Goal: Transaction & Acquisition: Purchase product/service

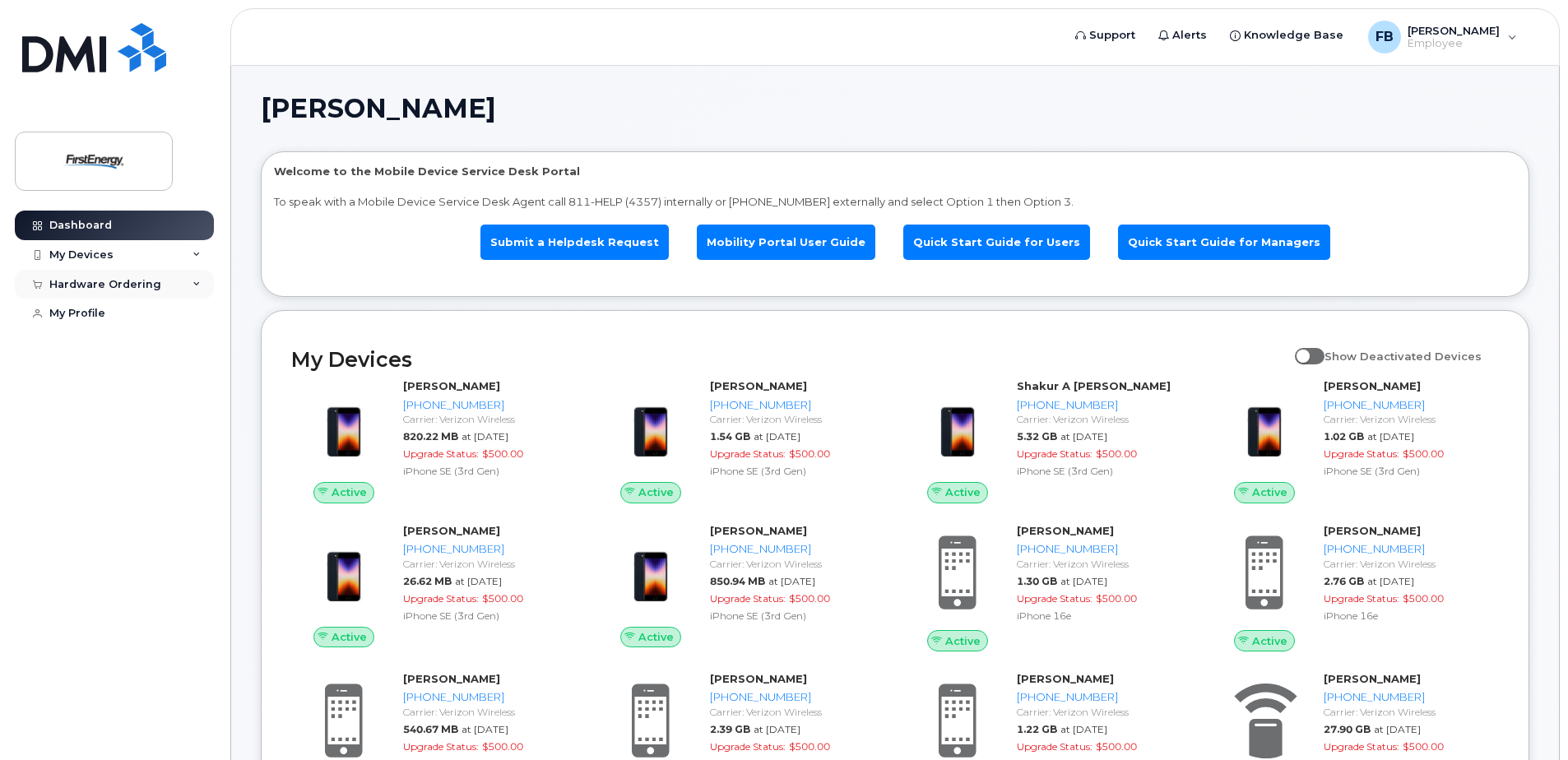
click at [104, 286] on div "Hardware Ordering" at bounding box center [105, 284] width 112 height 13
click at [102, 343] on div "New Order" at bounding box center [87, 345] width 62 height 15
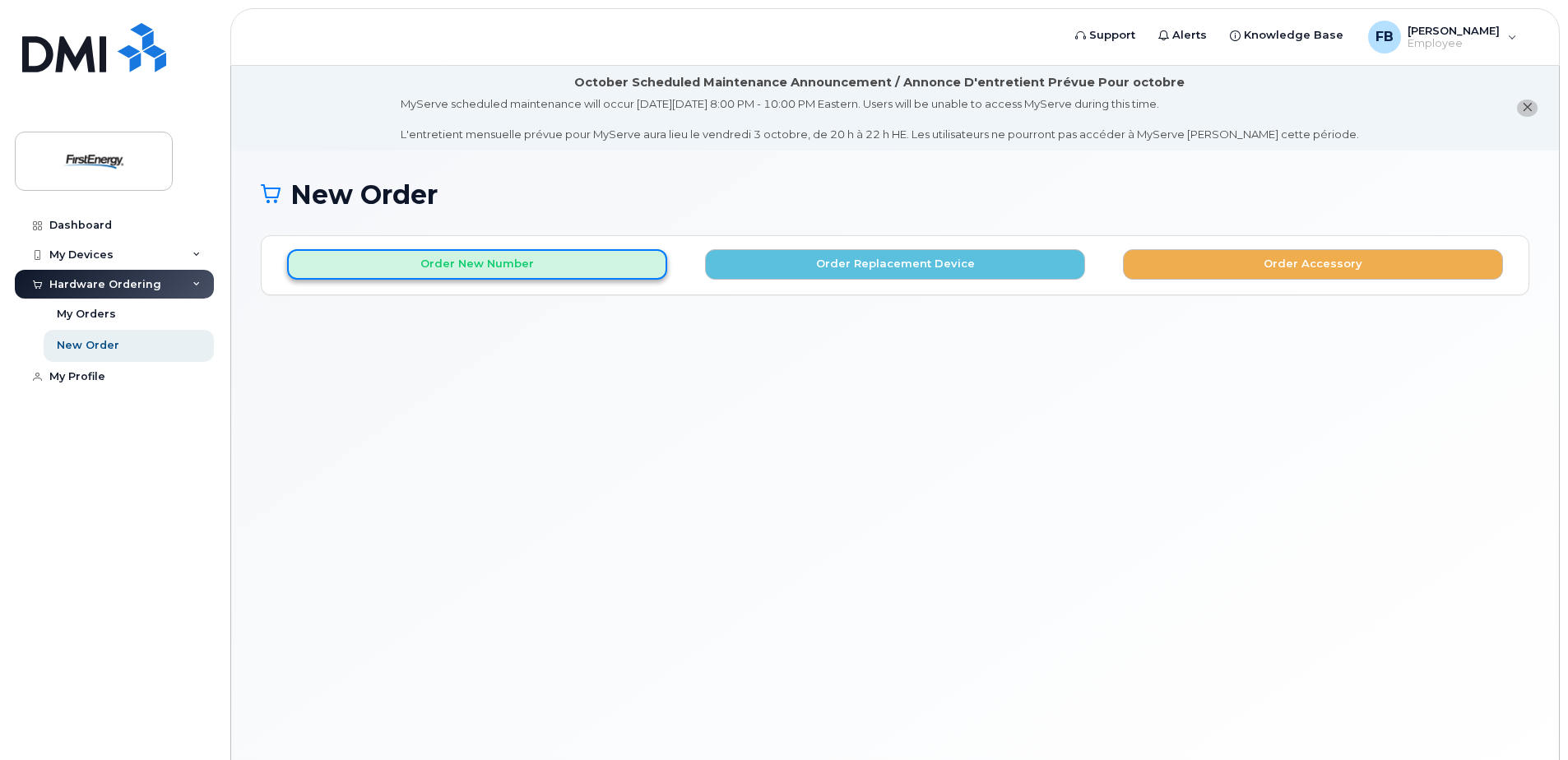
click at [487, 265] on button "Order New Number" at bounding box center [477, 264] width 380 height 31
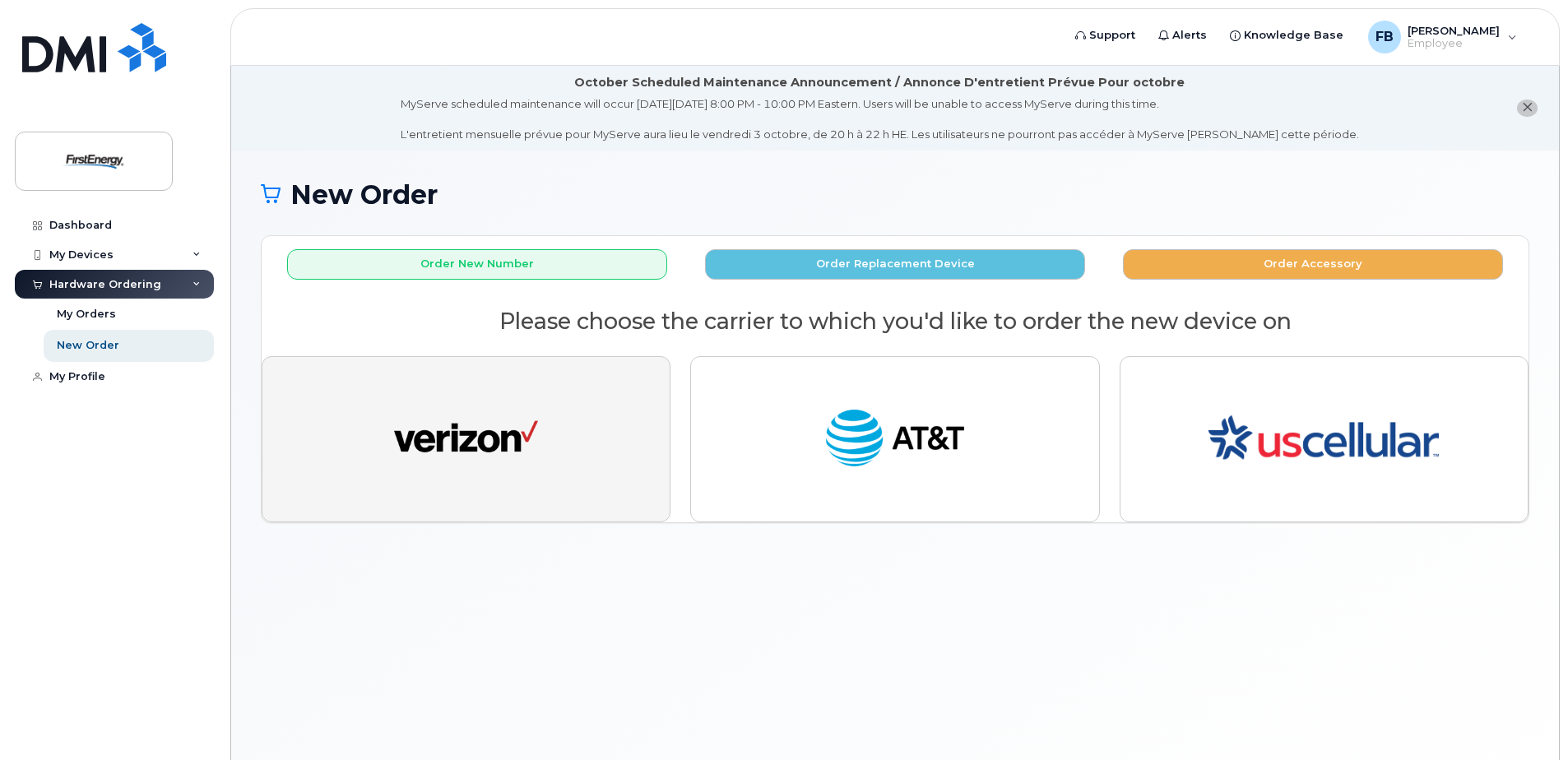
click at [520, 443] on img "button" at bounding box center [467, 439] width 144 height 74
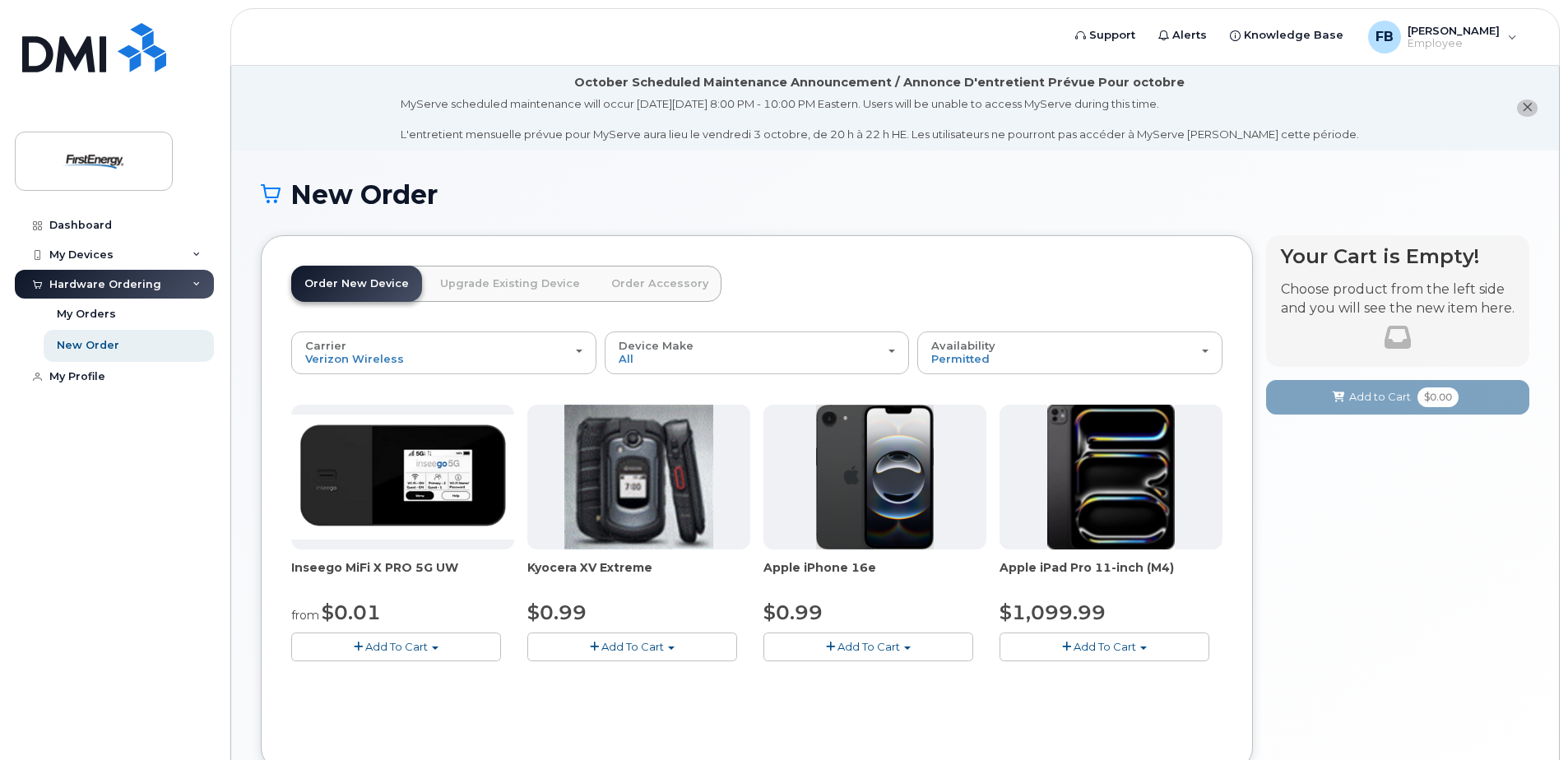
click at [875, 476] on img at bounding box center [875, 476] width 119 height 144
click at [924, 640] on button "Add To Cart" at bounding box center [868, 646] width 210 height 29
click at [855, 680] on link "$0.99 - 2 Year Activation" at bounding box center [849, 677] width 164 height 21
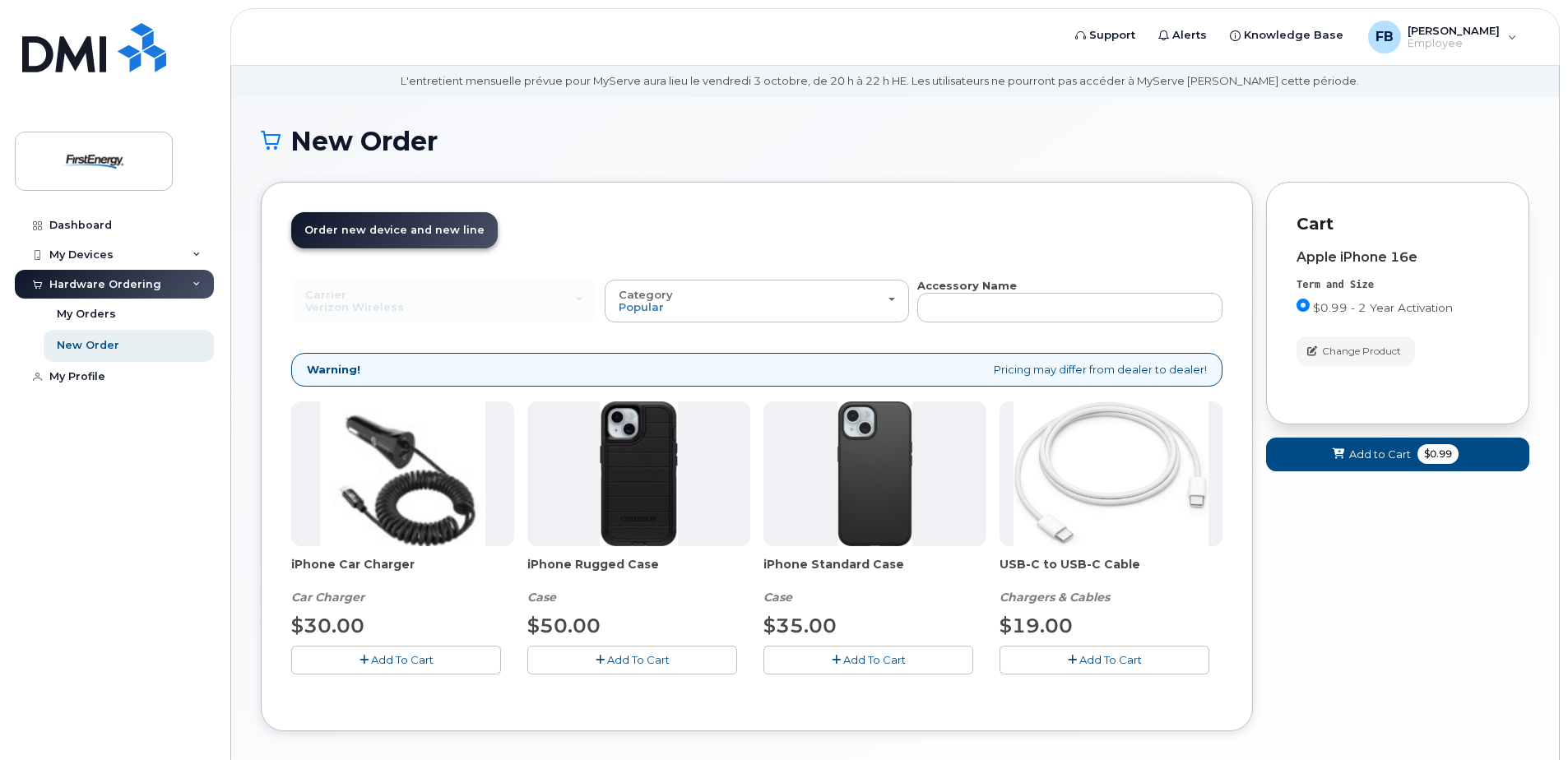
scroll to position [82, 0]
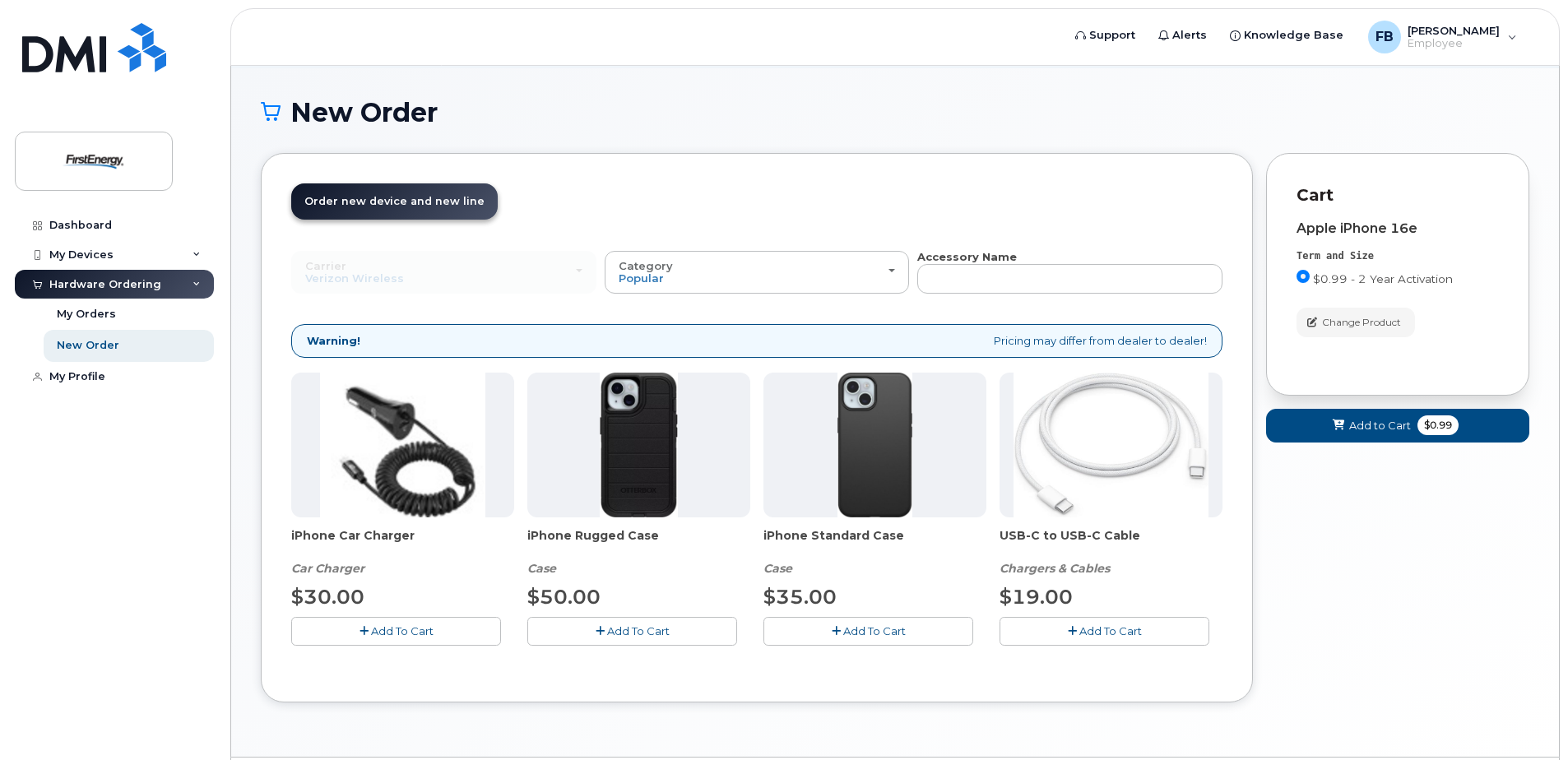
click at [639, 628] on span "Add To Cart" at bounding box center [638, 631] width 62 height 13
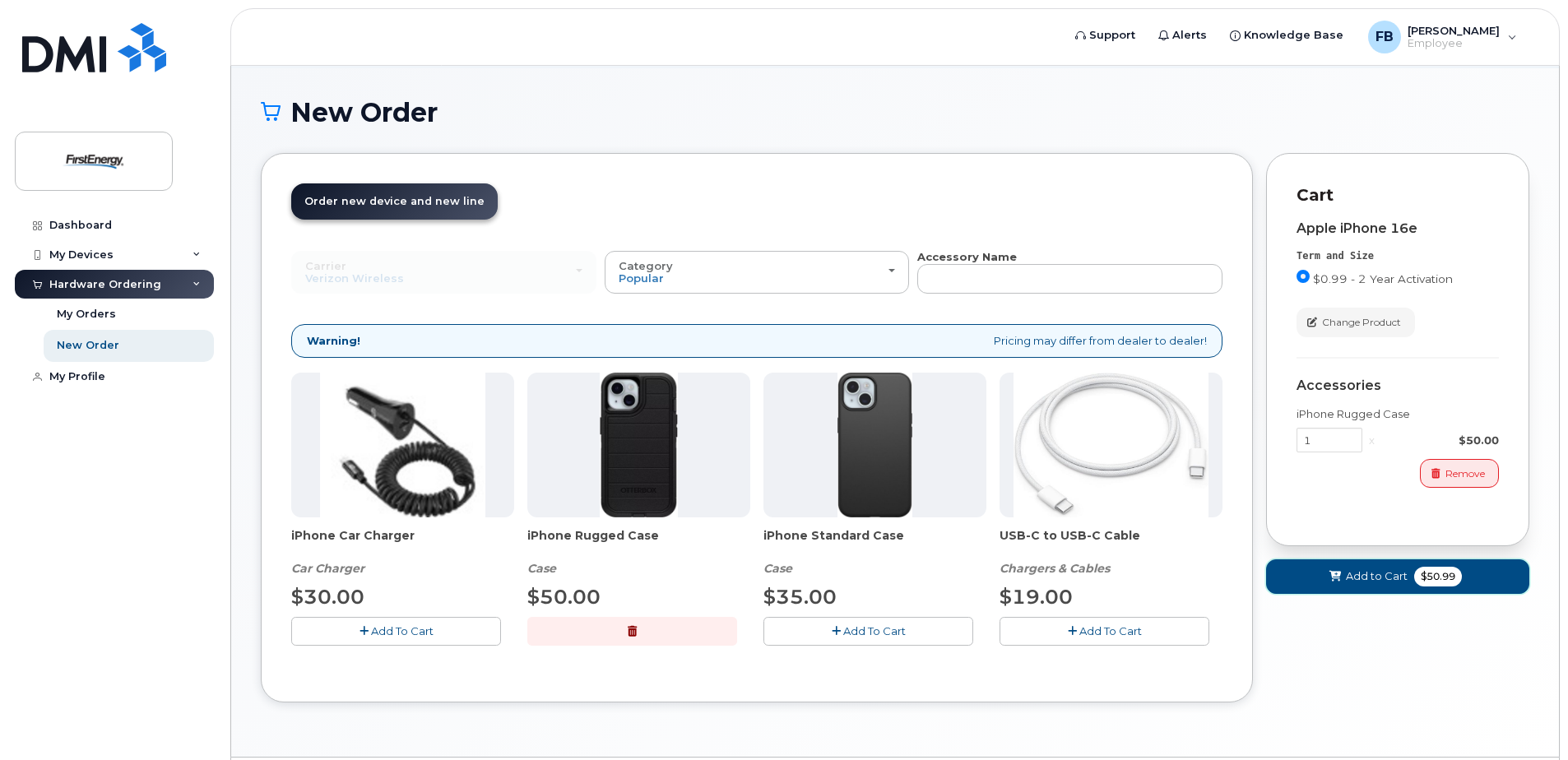
click at [1360, 566] on button "Add to Cart $50.99" at bounding box center [1398, 576] width 263 height 34
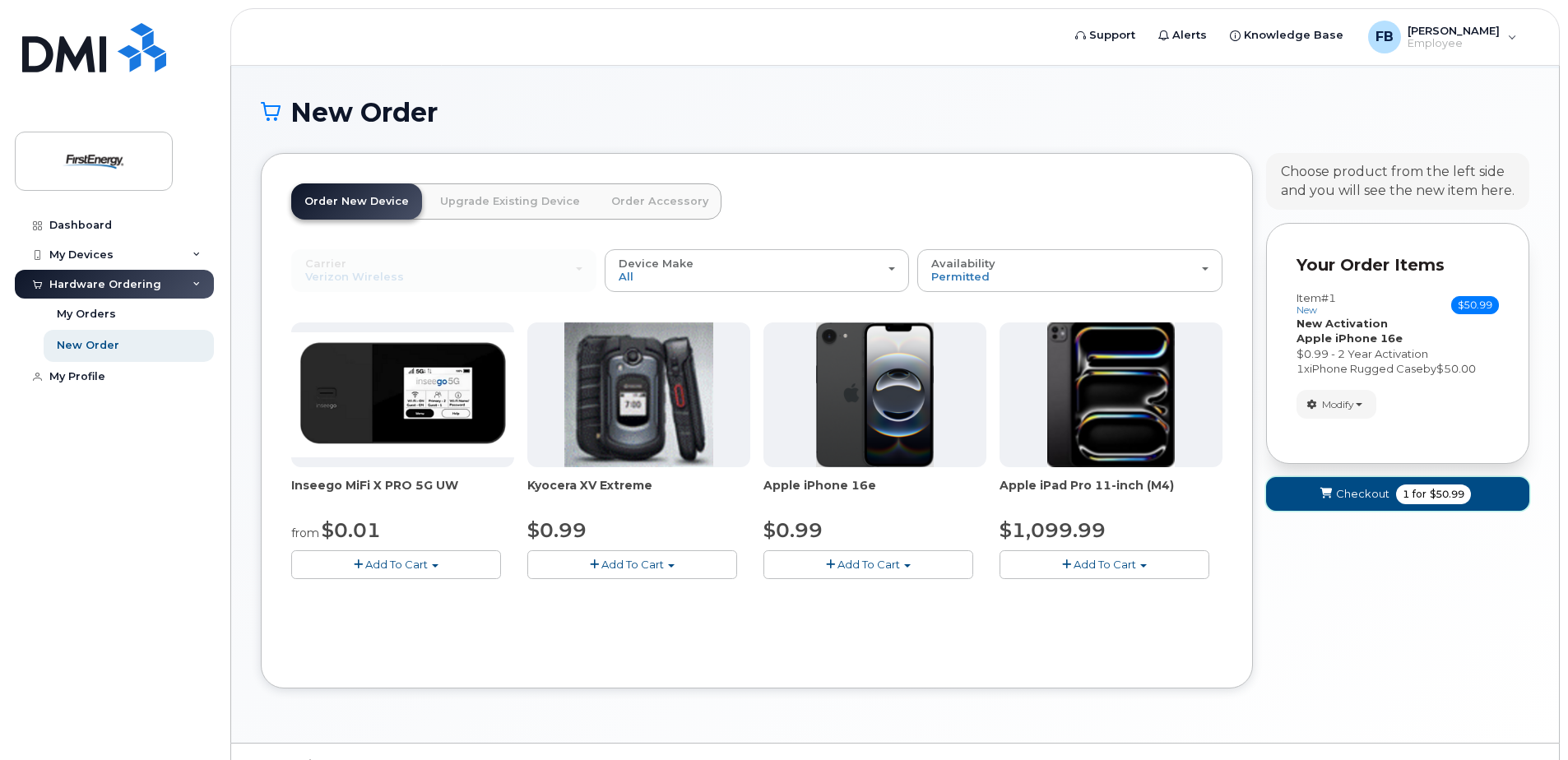
click at [1366, 498] on span "Checkout" at bounding box center [1362, 494] width 53 height 16
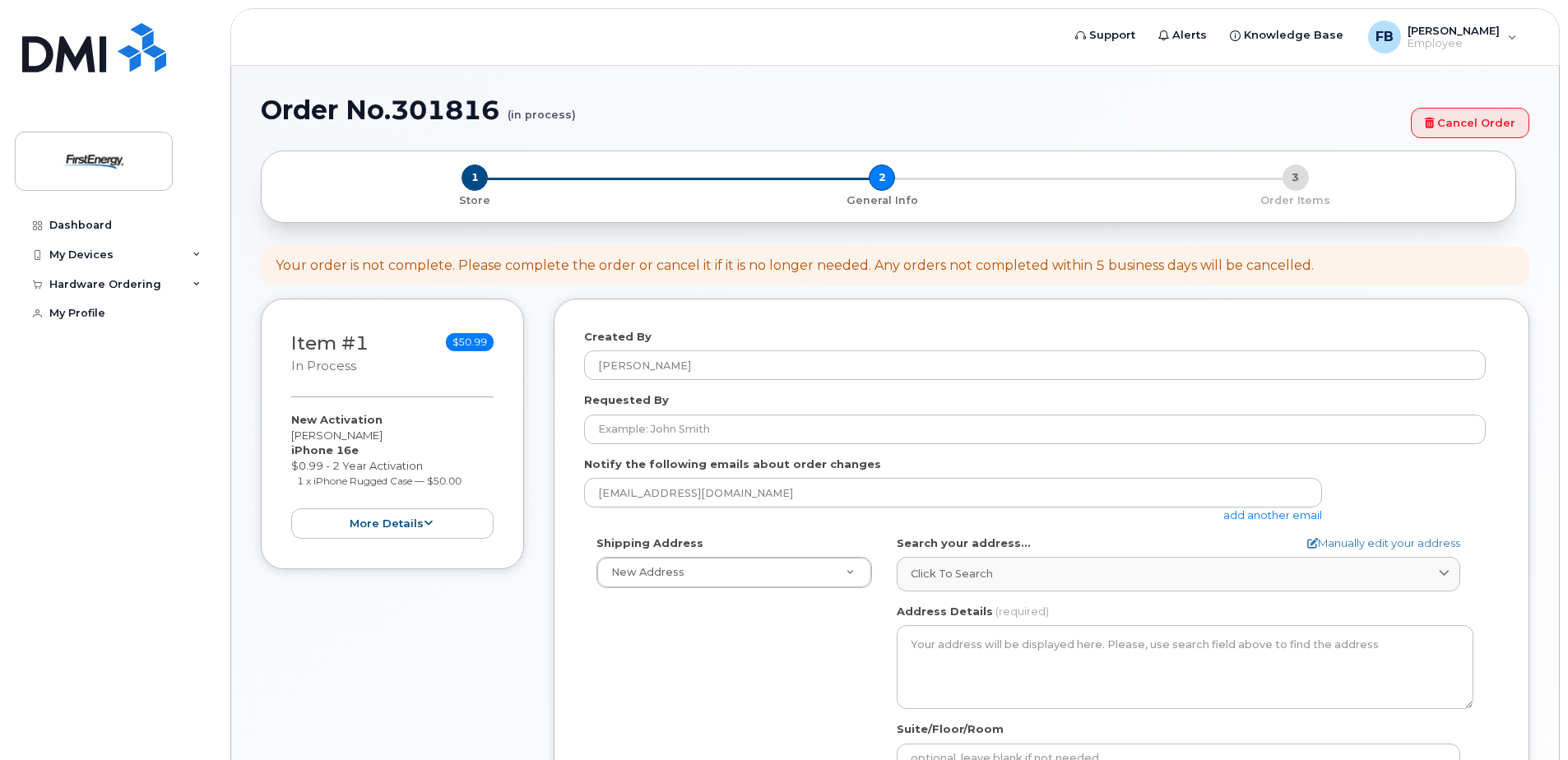
select select
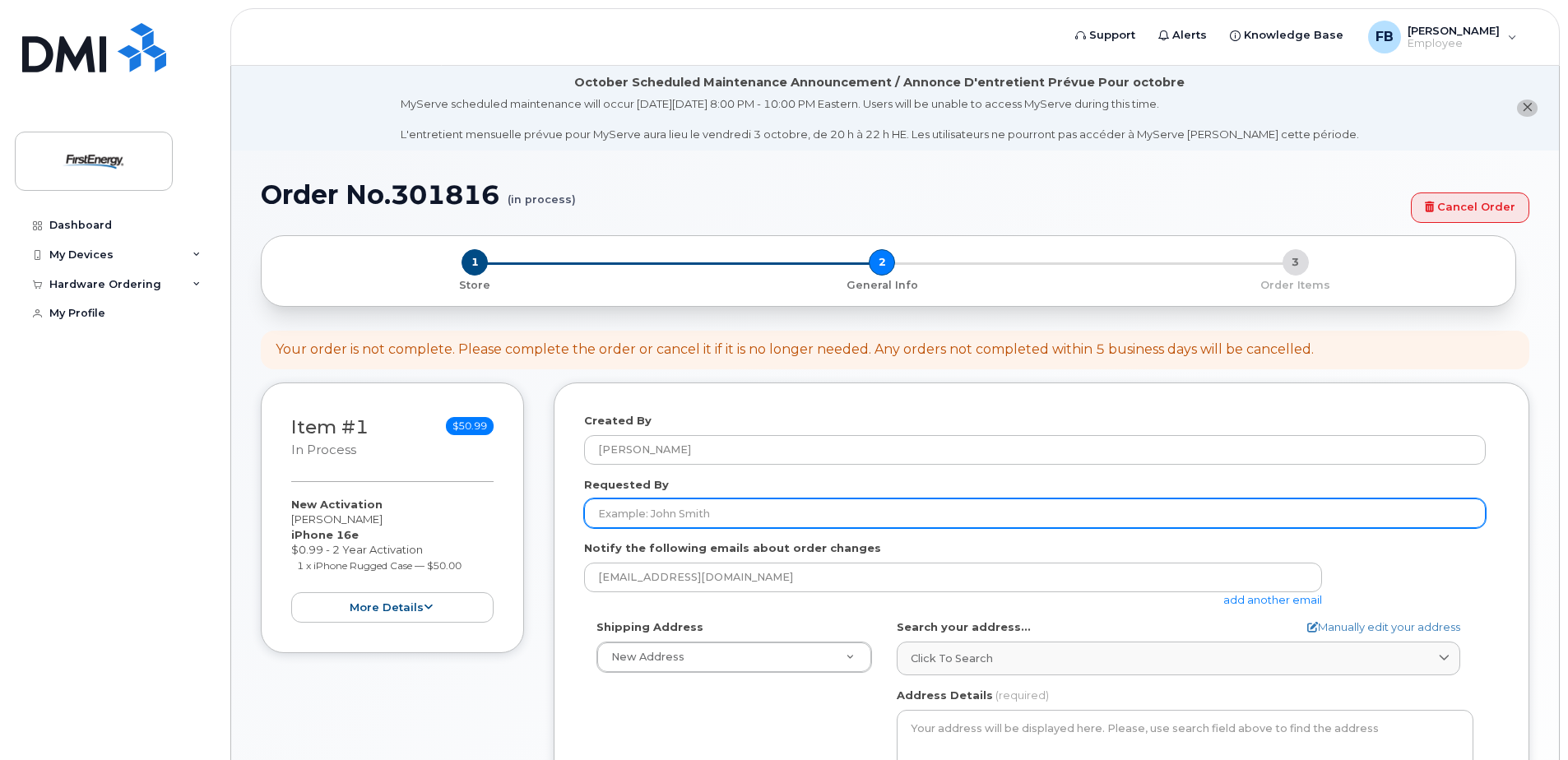
click at [931, 519] on input "Requested By" at bounding box center [1035, 513] width 902 height 30
click at [697, 519] on input "Requested By" at bounding box center [1035, 513] width 902 height 30
paste input "[PERSON_NAME]"
drag, startPoint x: 734, startPoint y: 513, endPoint x: 659, endPoint y: 517, distance: 75.1
click at [659, 517] on input "[PERSON_NAME]" at bounding box center [1035, 513] width 902 height 30
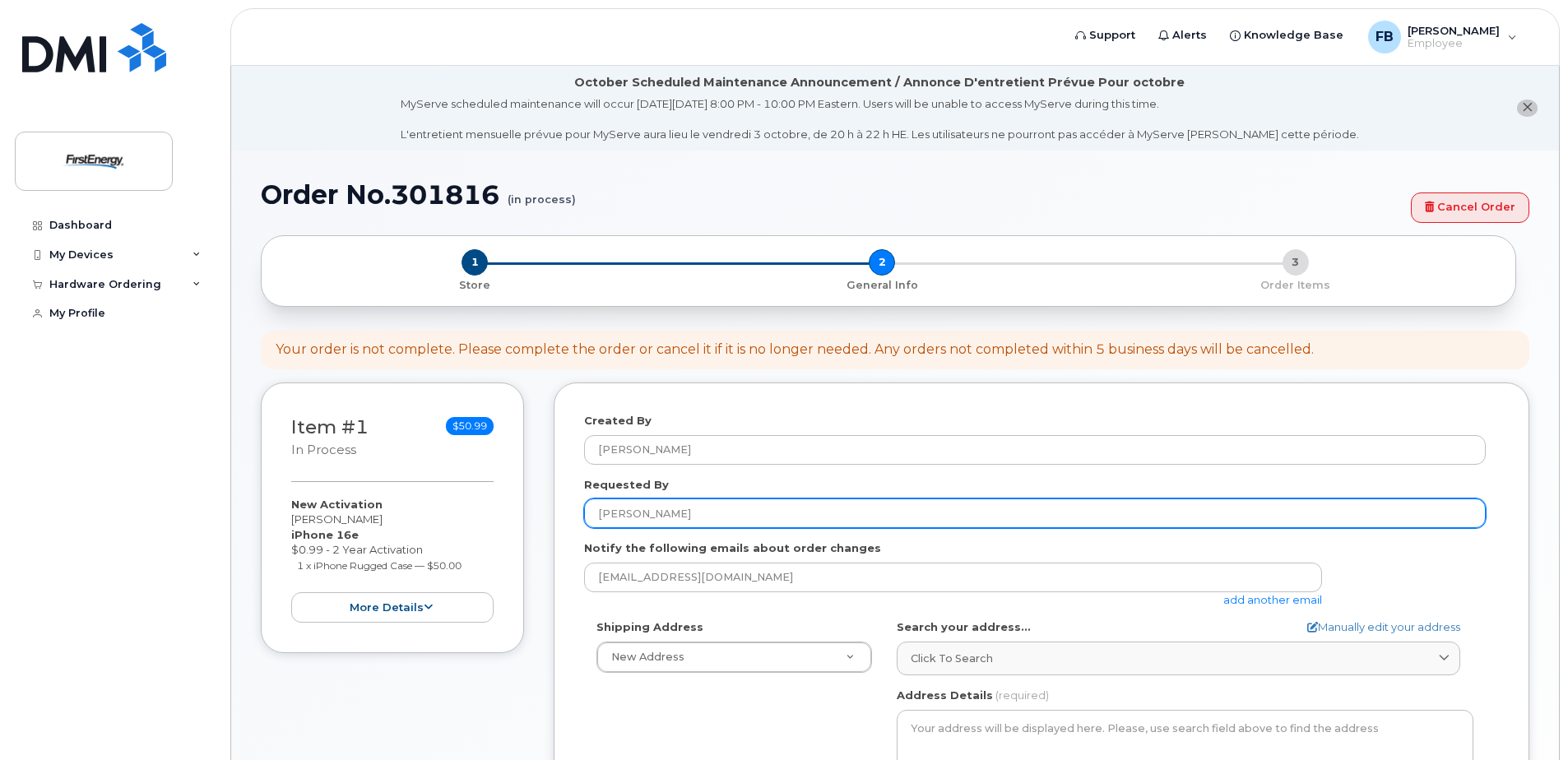
click at [595, 513] on input "[PERSON_NAME]" at bounding box center [1035, 513] width 902 height 30
paste input "[PERSON_NAME]"
type input "[PERSON_NAME]"
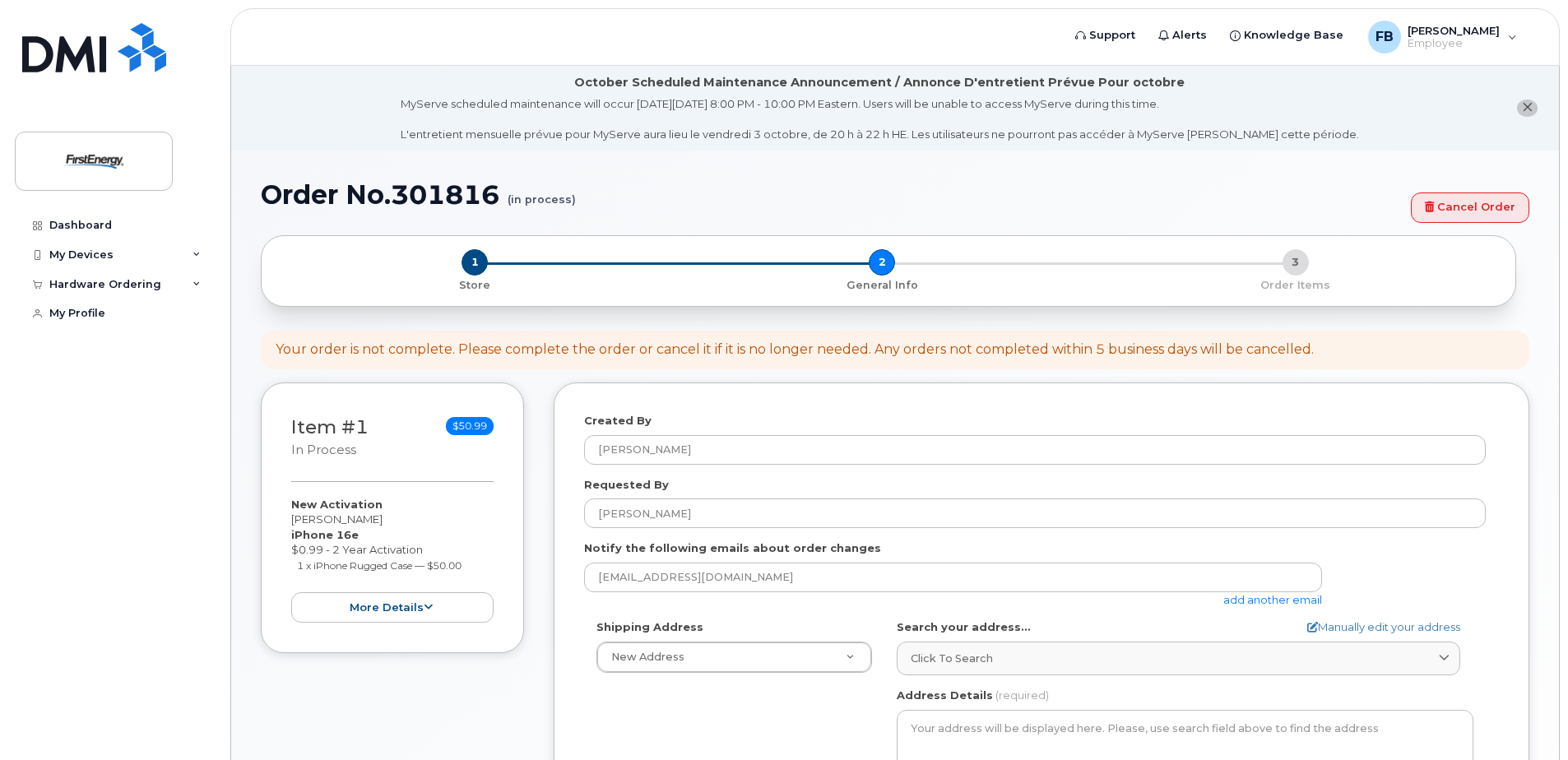
click at [1237, 600] on link "add another email" at bounding box center [1272, 599] width 99 height 13
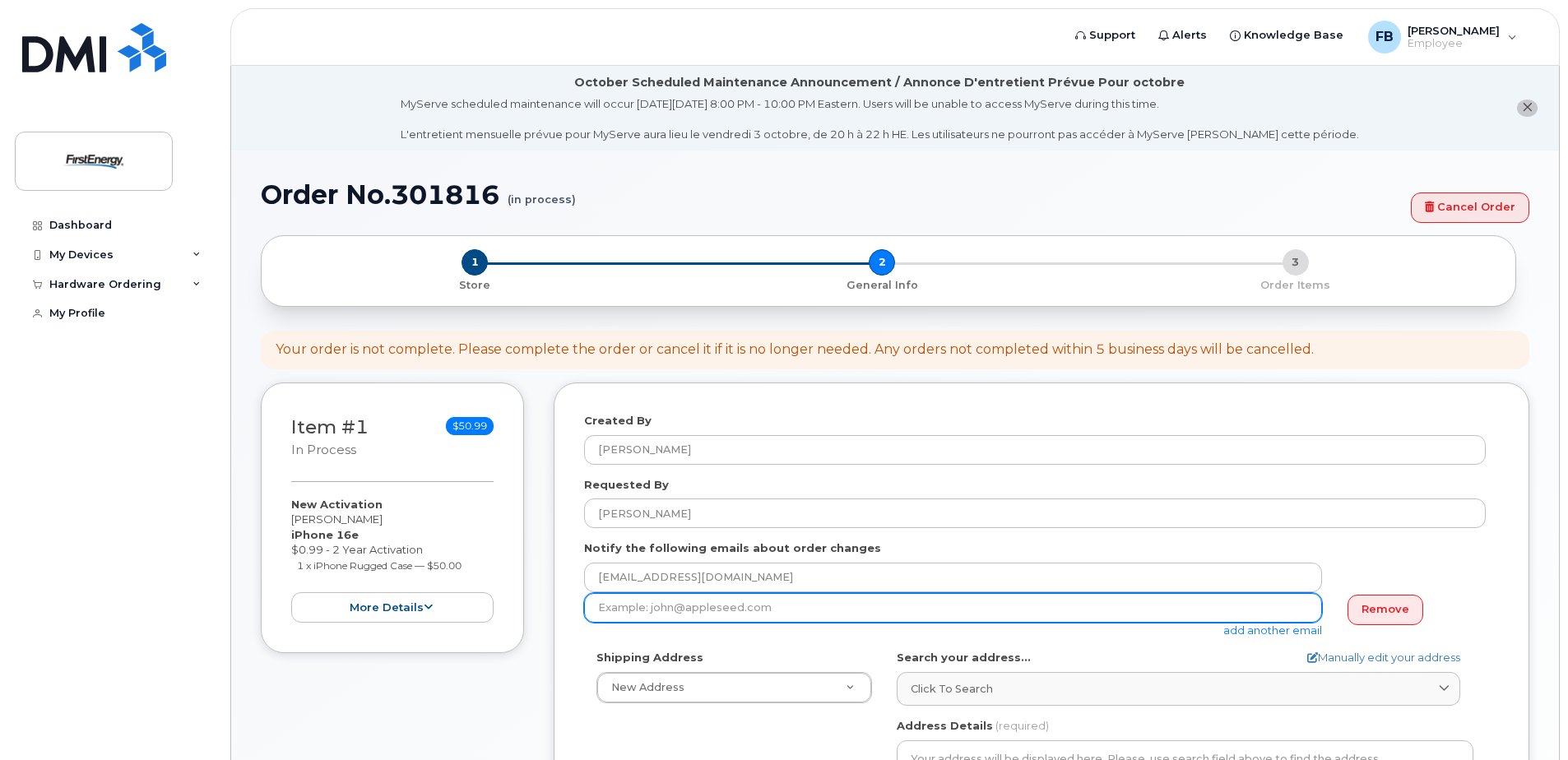
click at [747, 611] on input "email" at bounding box center [953, 608] width 738 height 30
paste input "gmicheletti@firstenergycorp.com"
type input "gmicheletti@firstenergycorp.com"
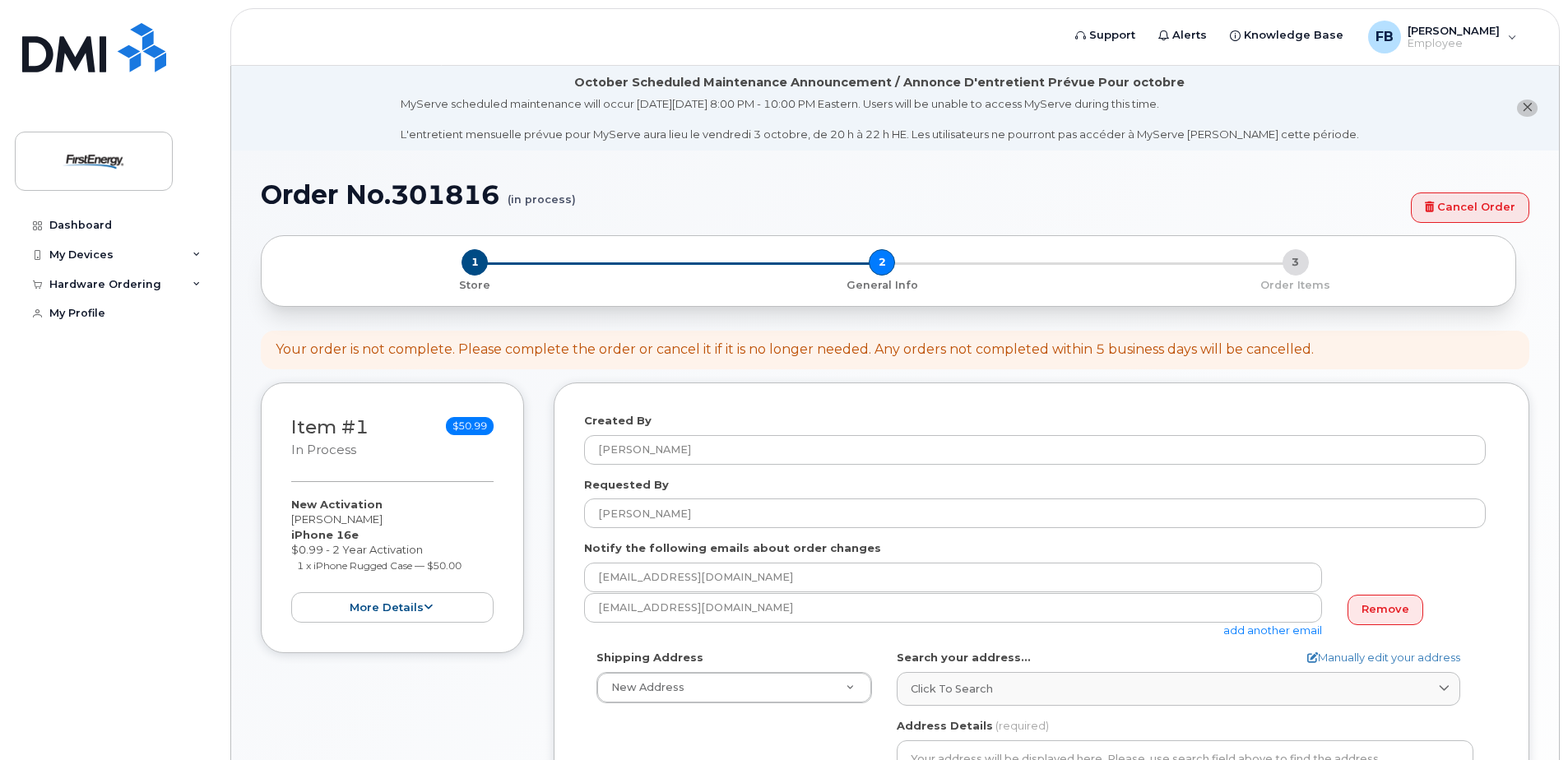
click at [1238, 633] on link "add another email" at bounding box center [1272, 630] width 99 height 13
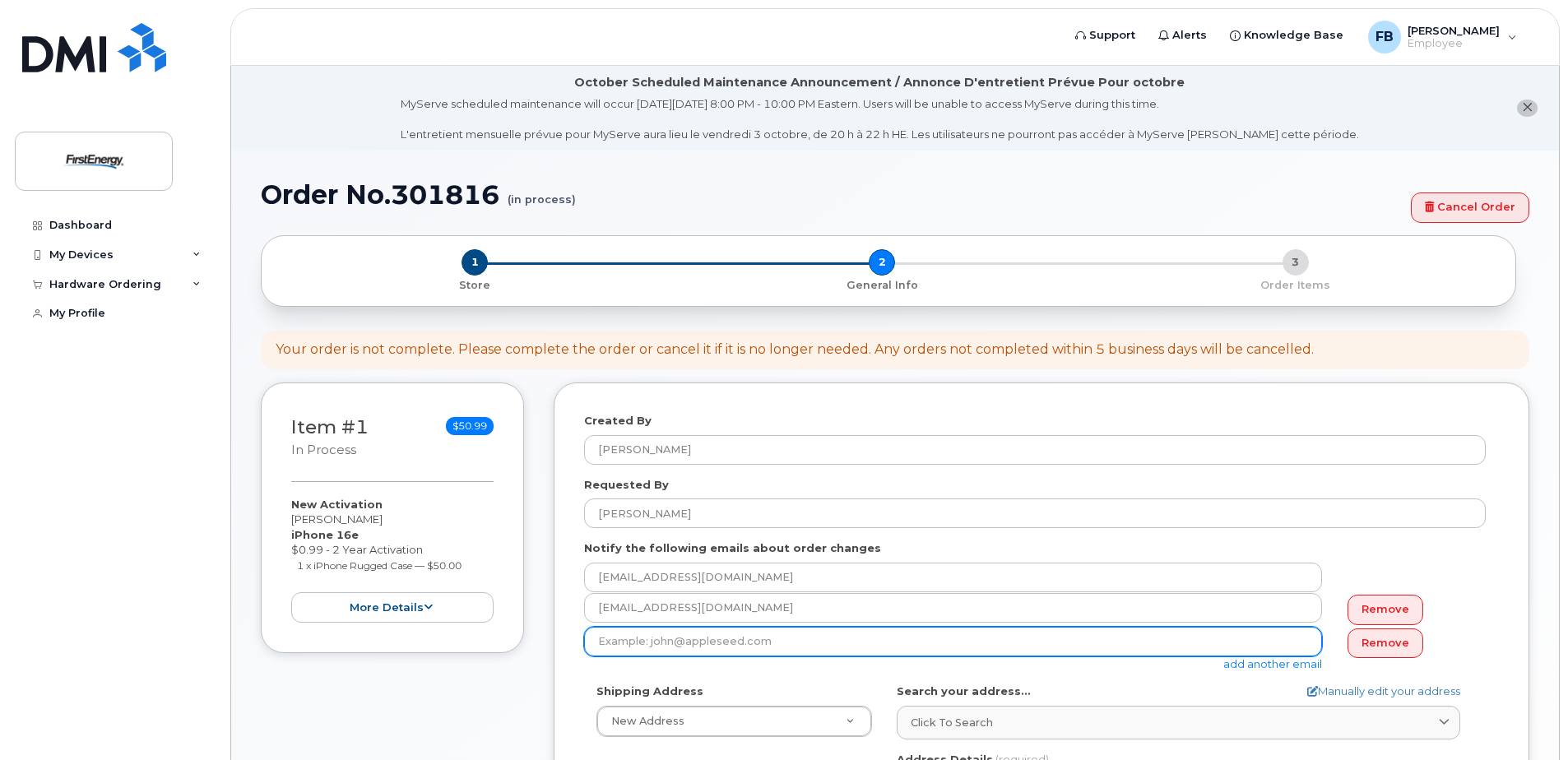
click at [626, 647] on input "email" at bounding box center [953, 641] width 738 height 30
paste input "lpropst@firstenergycorp.com"
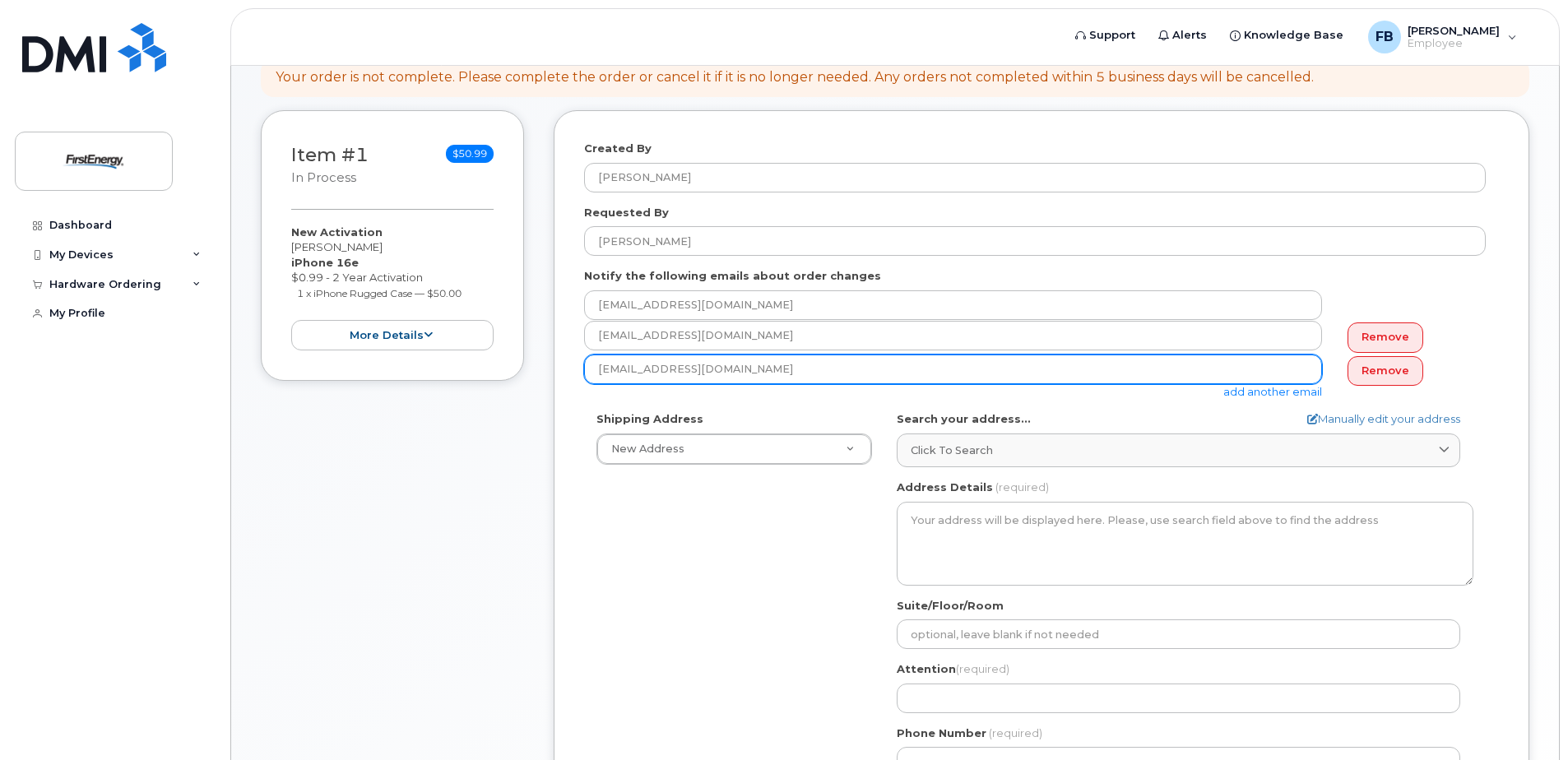
scroll to position [329, 0]
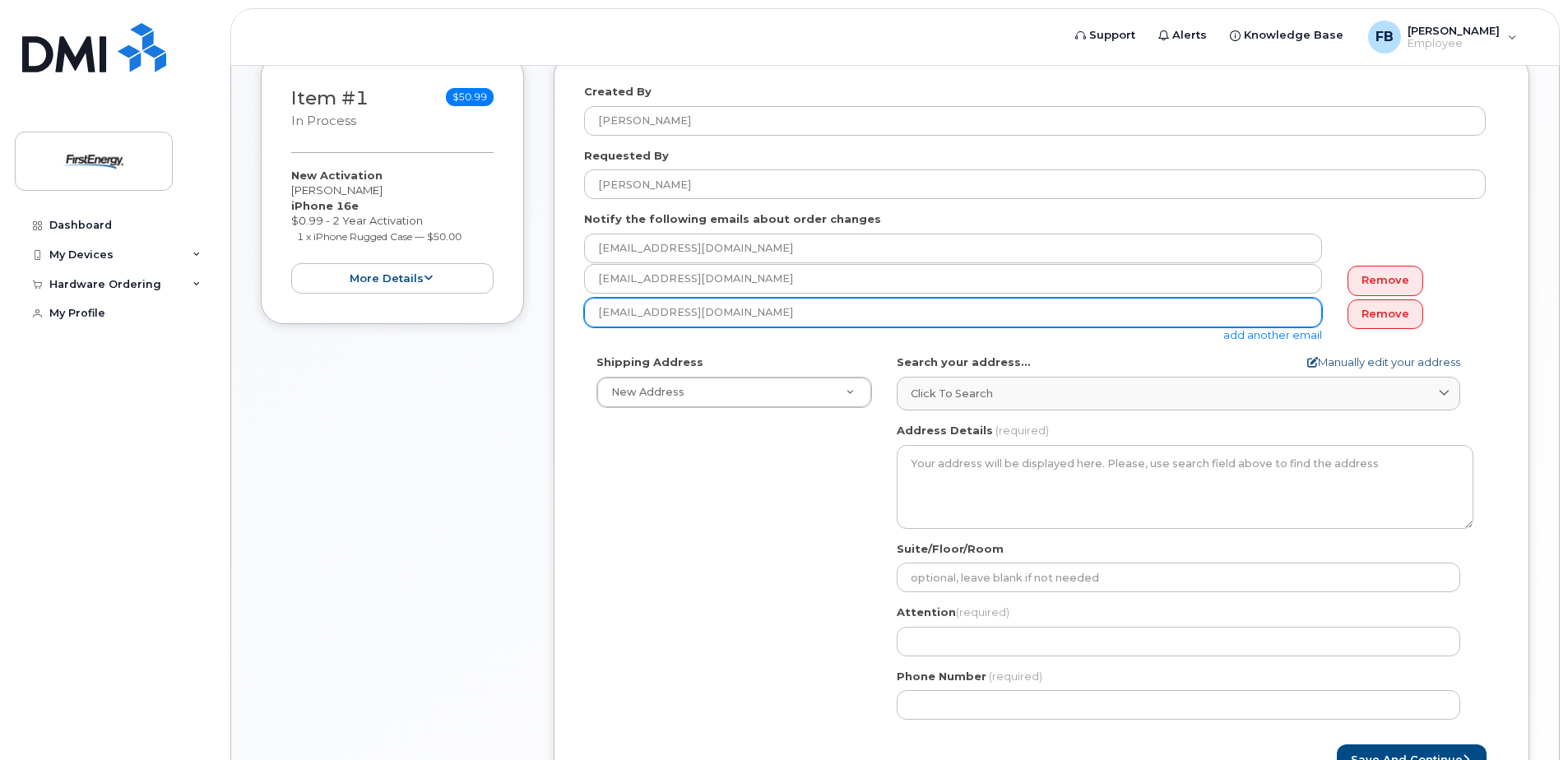
type input "lpropst@firstenergycorp.com"
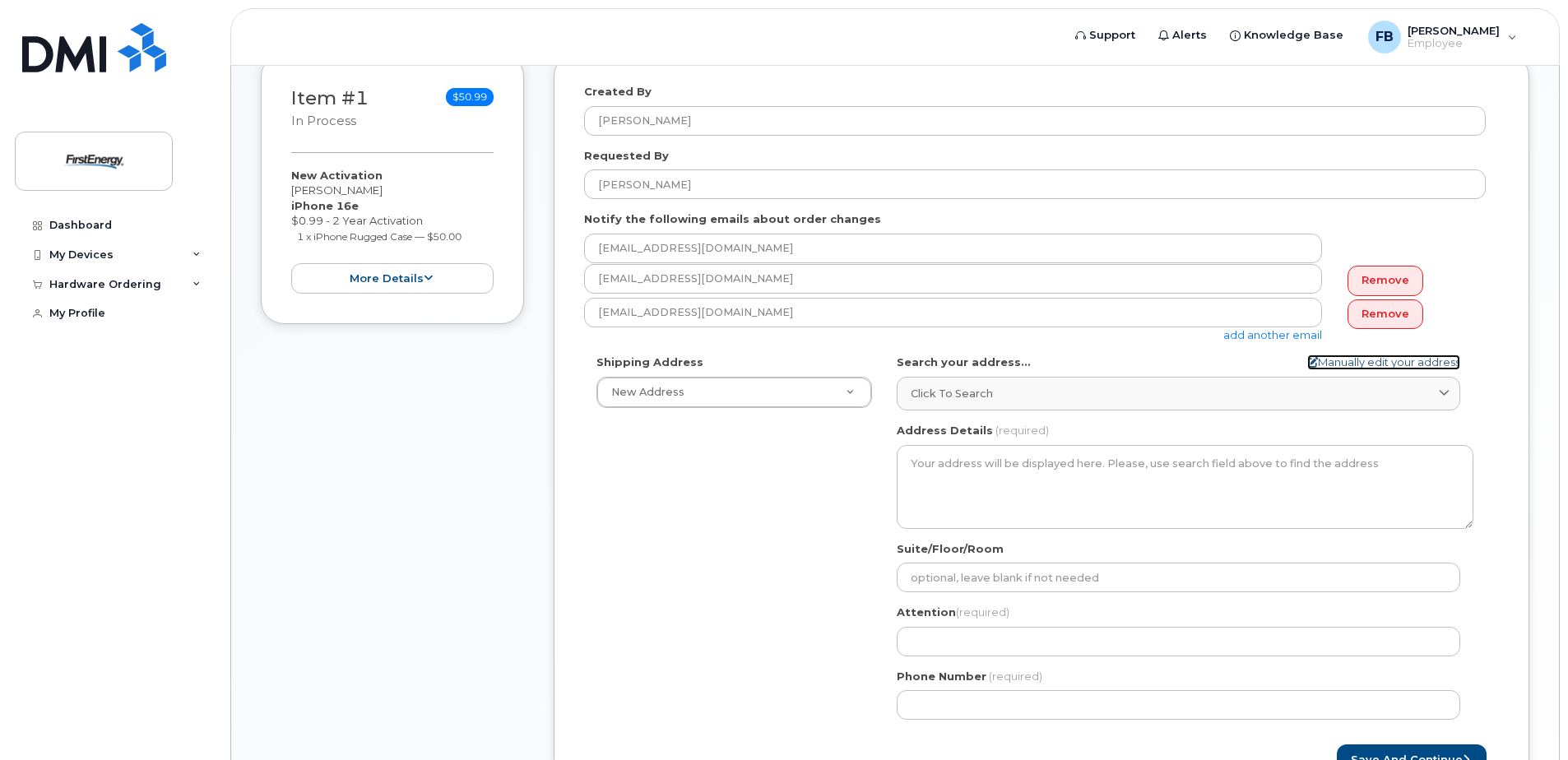
click at [1360, 365] on link "Manually edit your address" at bounding box center [1383, 363] width 153 height 16
select select
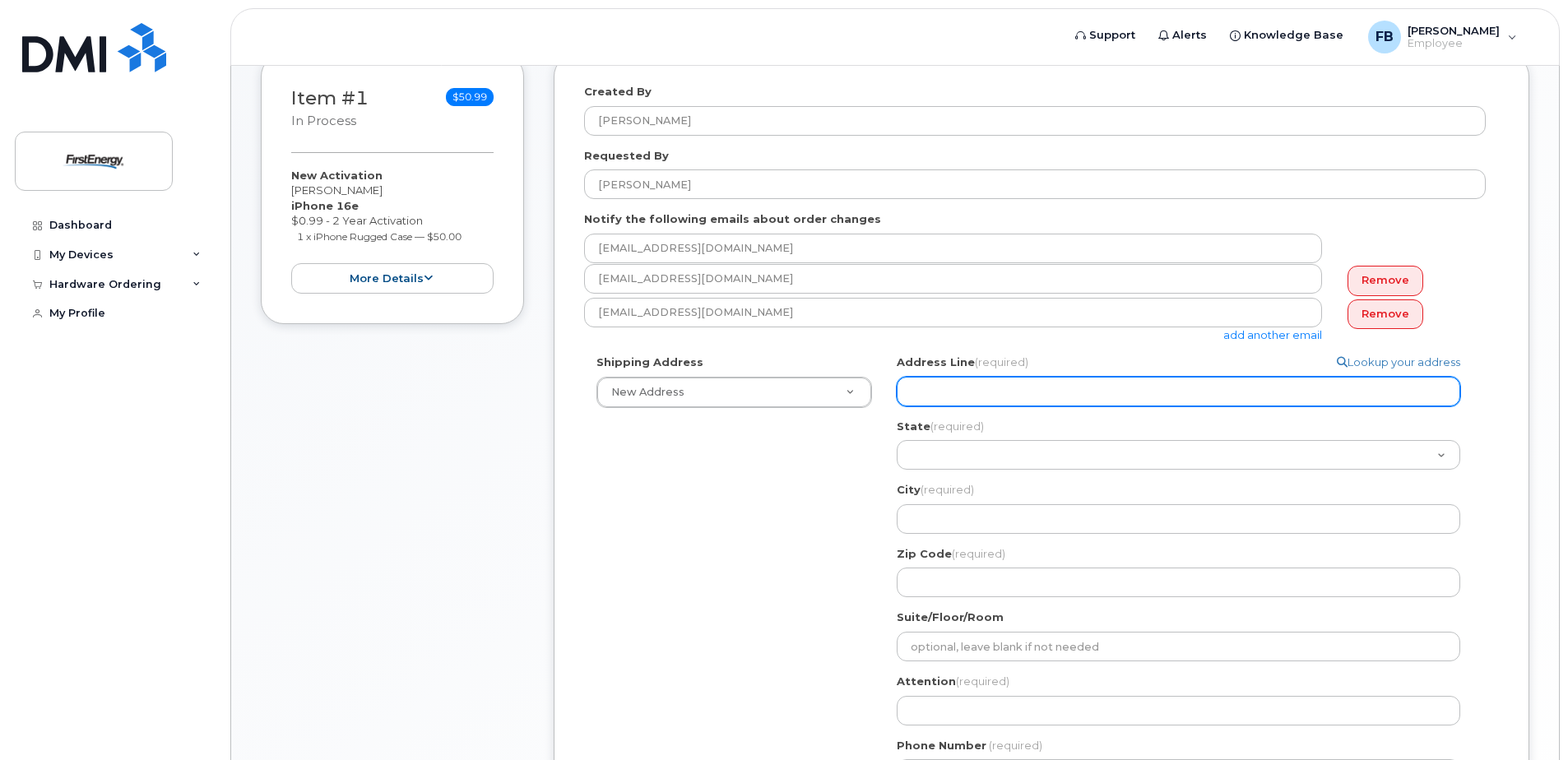
click at [953, 389] on input "Address Line (required)" at bounding box center [1178, 391] width 564 height 30
select select
type input "2"
select select
type input "28"
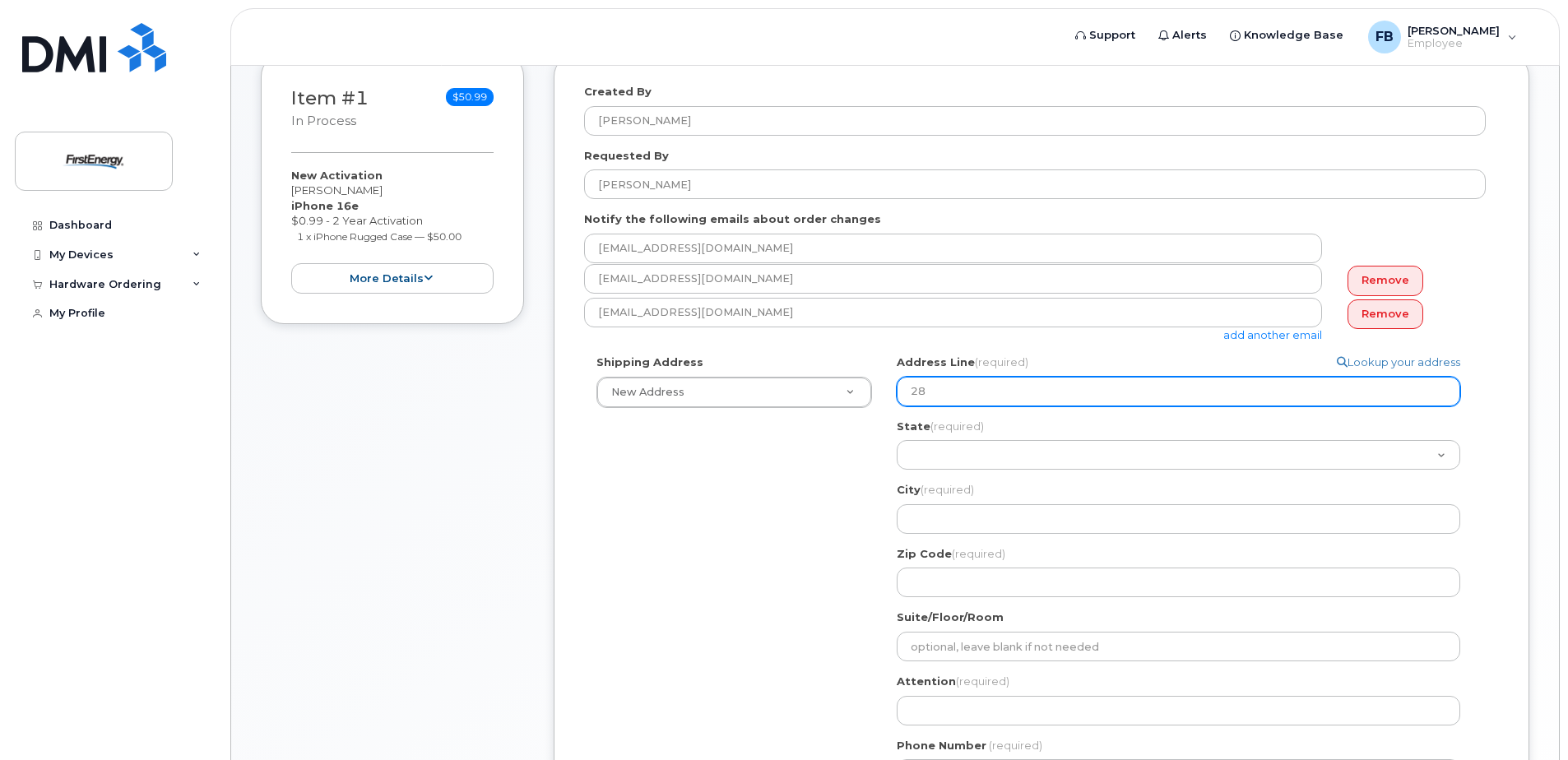
select select
type input "280"
select select
type input "2800"
select select
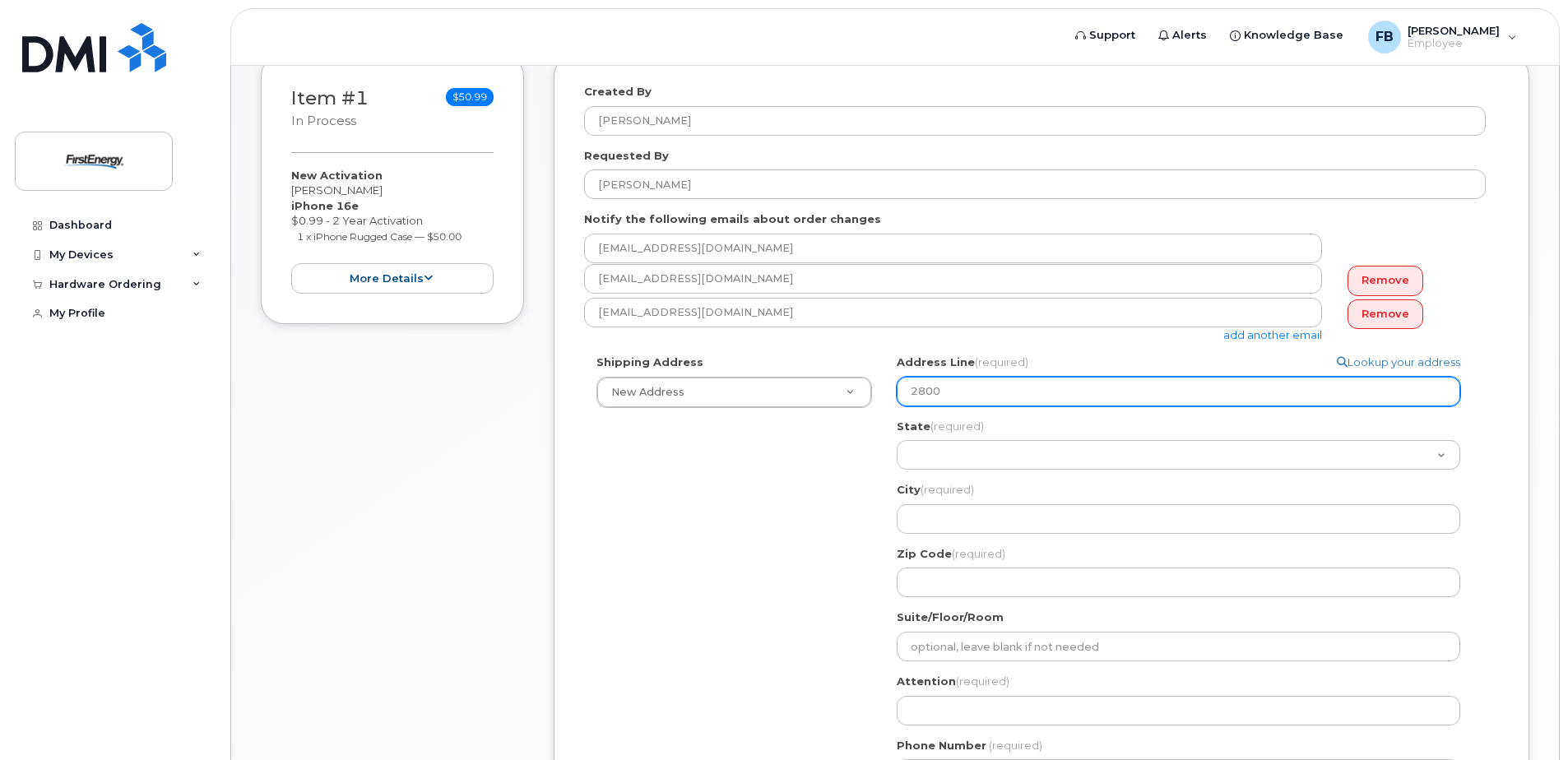
type input "2800 P"
select select
type input "2800 Po"
select select
type input "2800 Pot"
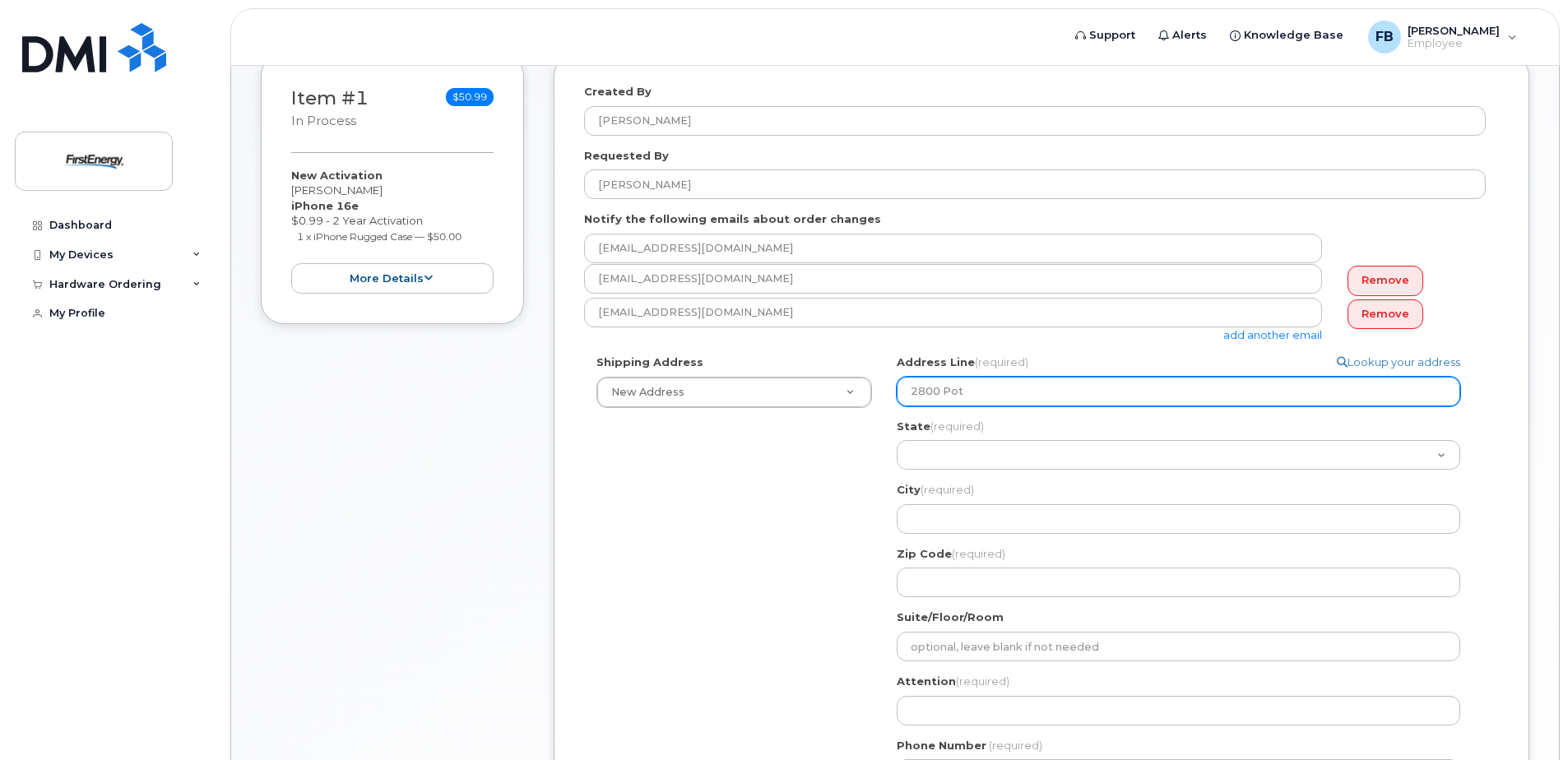
select select
type input "2800 Pott"
select select
type input "2800 Potts"
select select
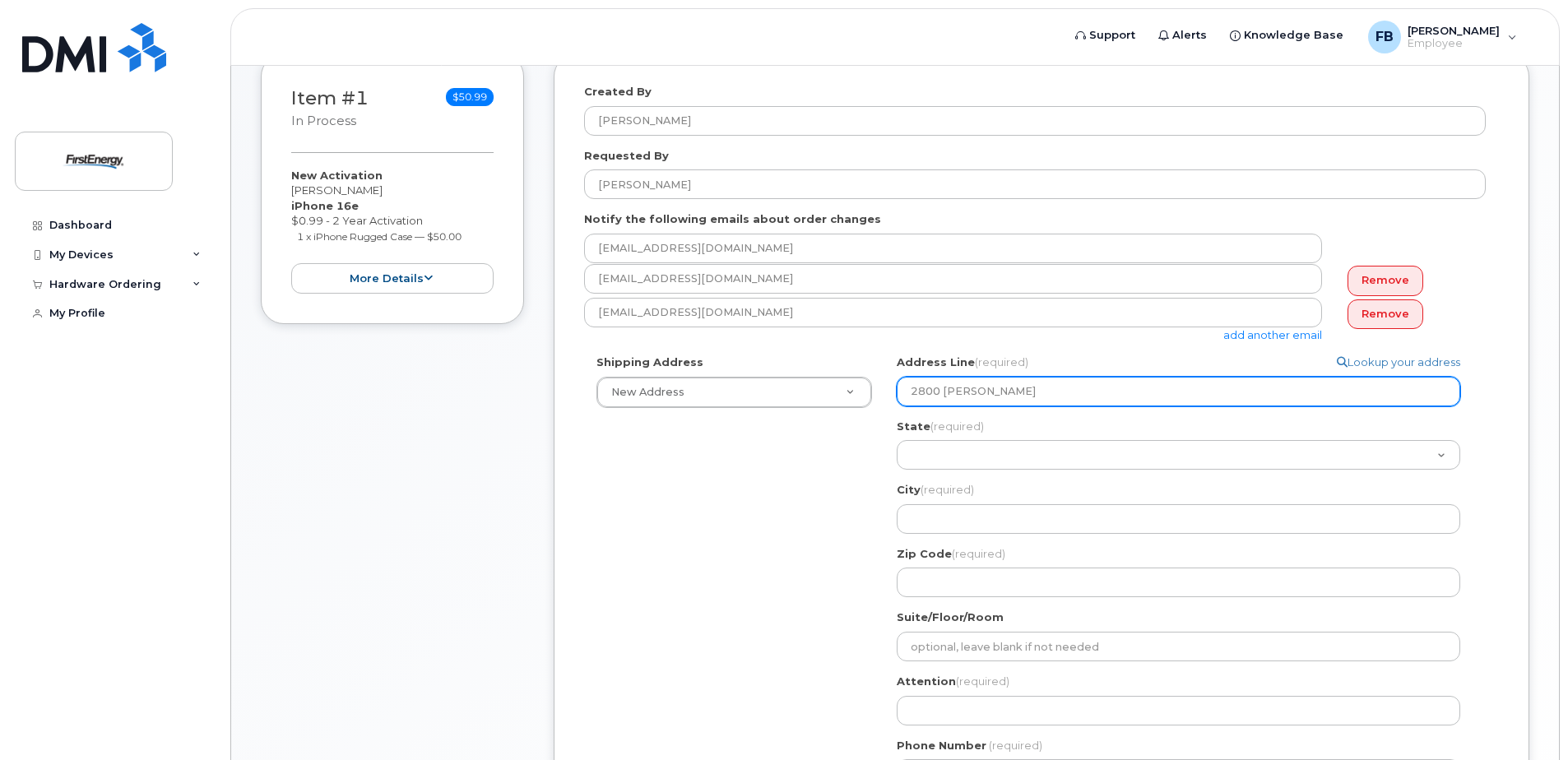
type input "2800 Pottsv"
select select
type input "2800 Pottsvi"
select select
type input "2800 Pottsvil"
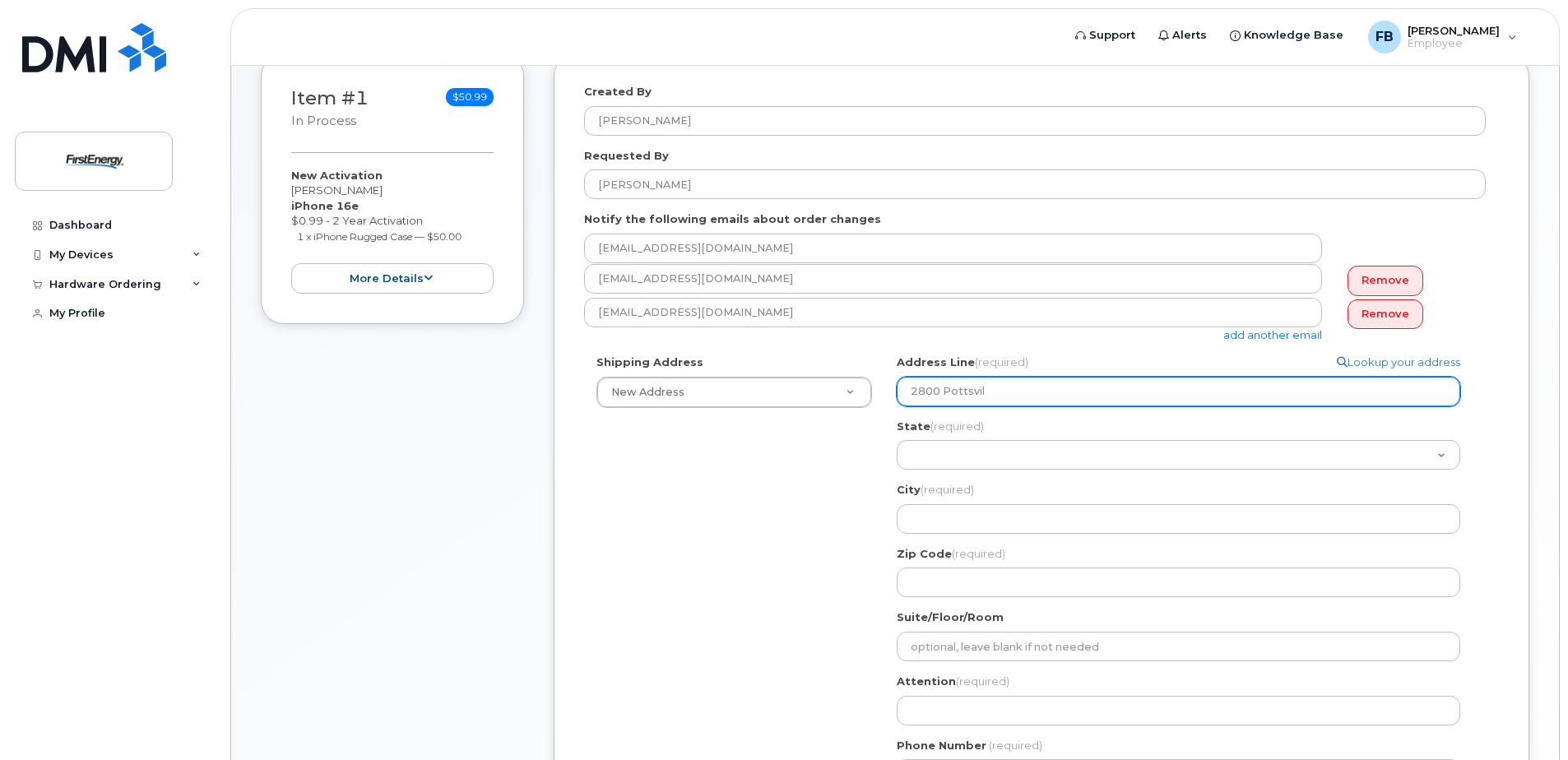
select select
type input "2800 Pottsvill"
select select
type input "2800 Pottsville"
select select
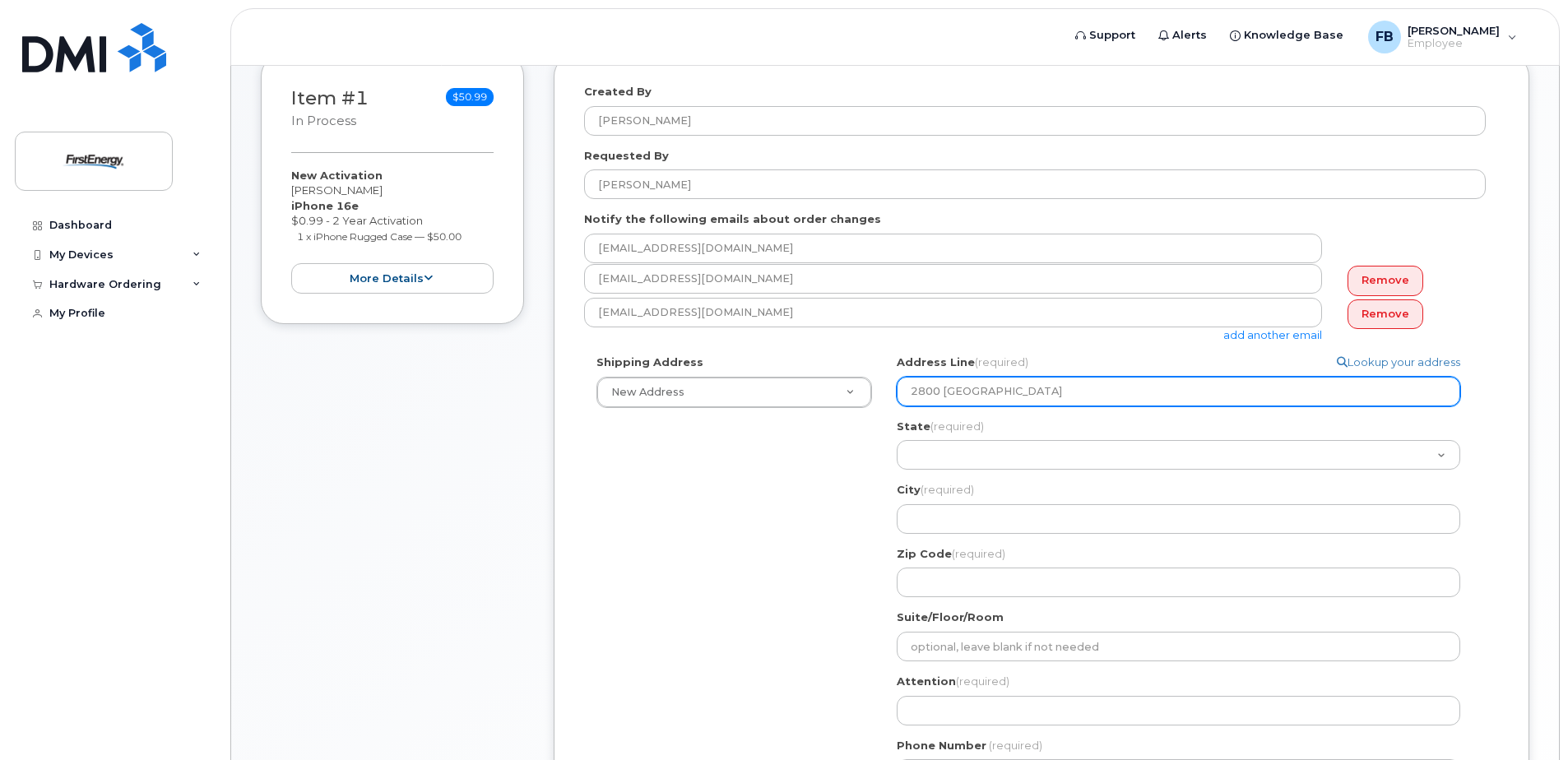
type input "2800 Pottsville P"
select select
type input "2800 Pottsville Pi"
select select
type input "2800 Pottsville Pik"
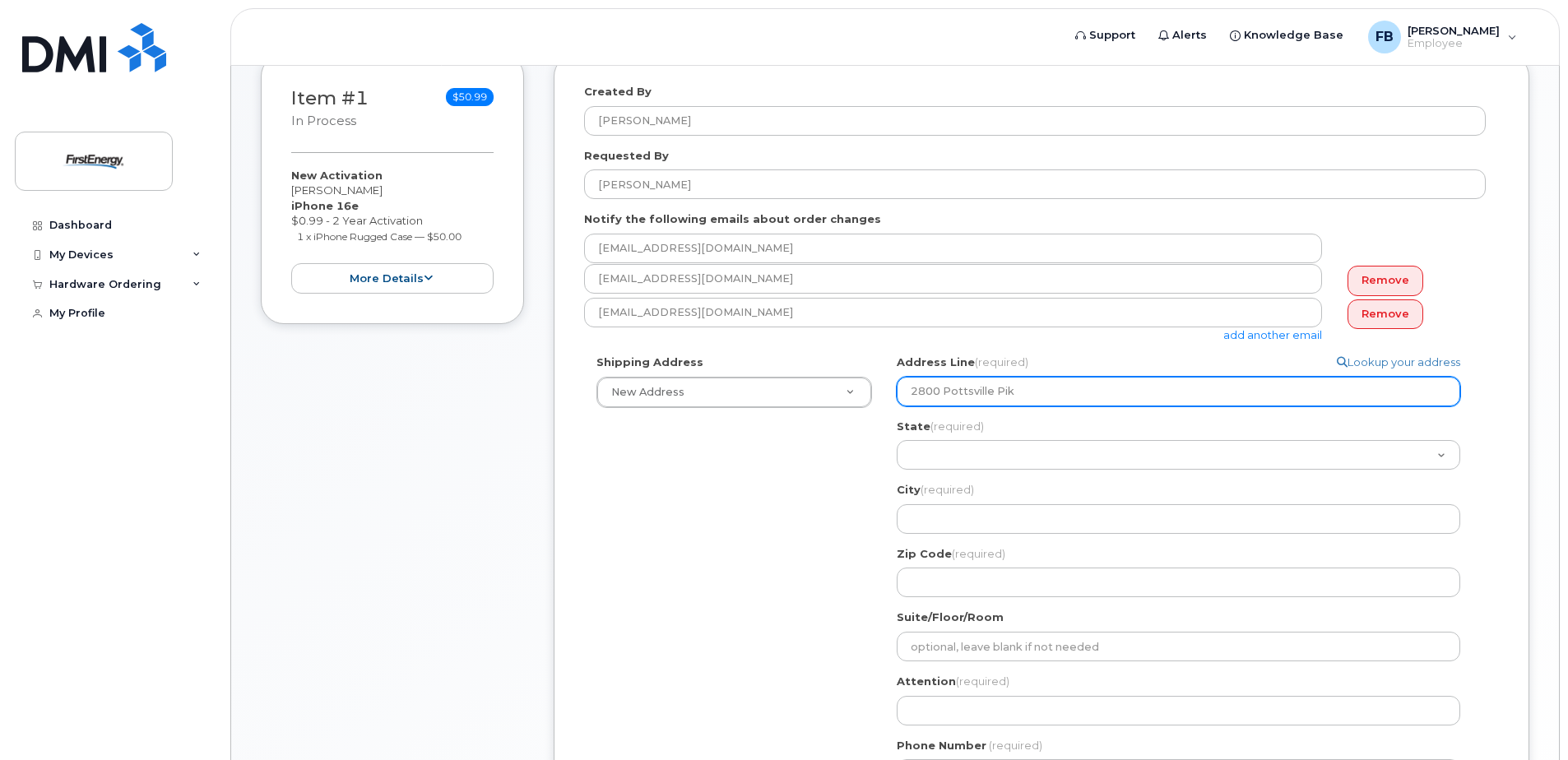
select select
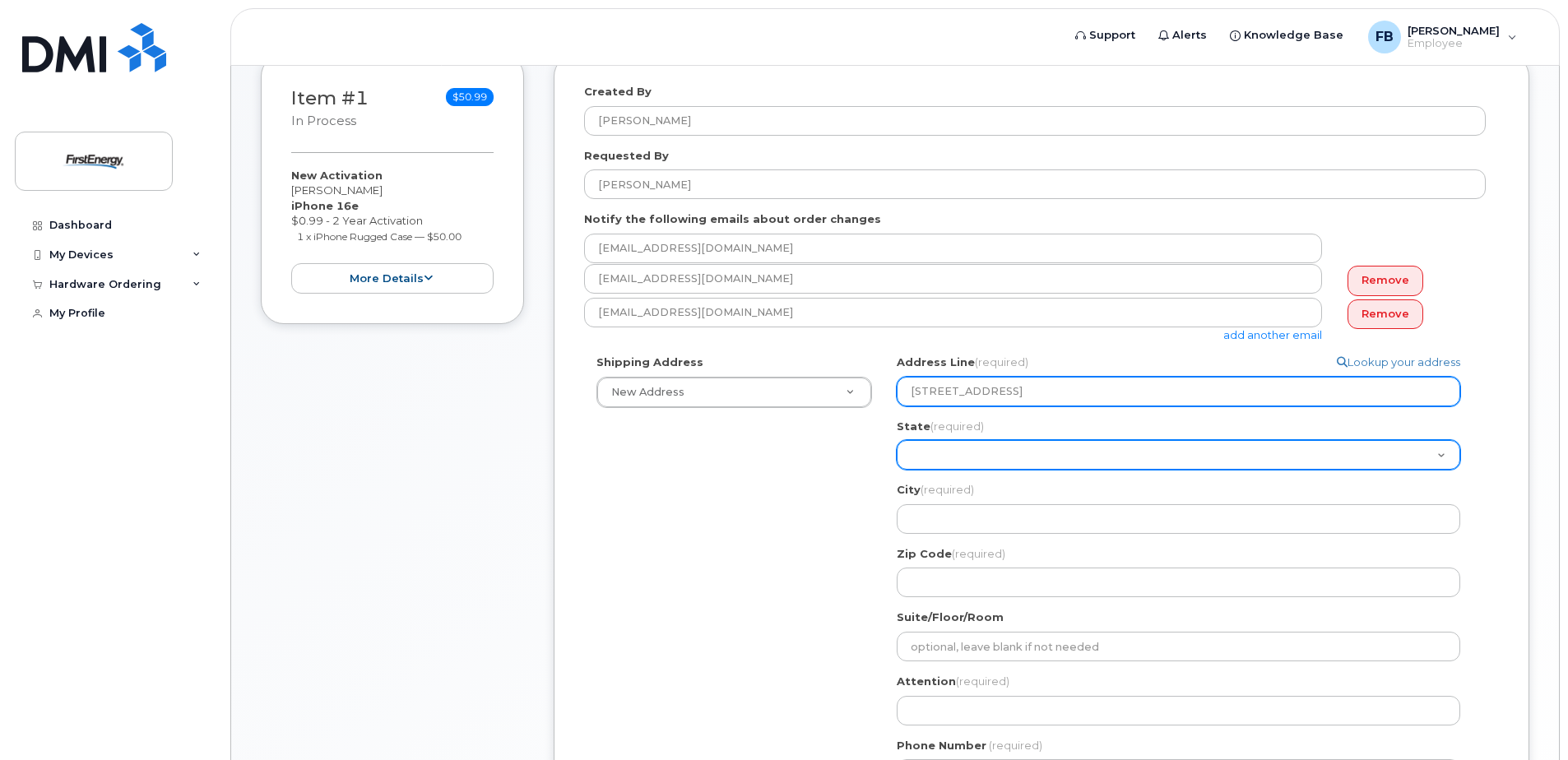
type input "[STREET_ADDRESS]"
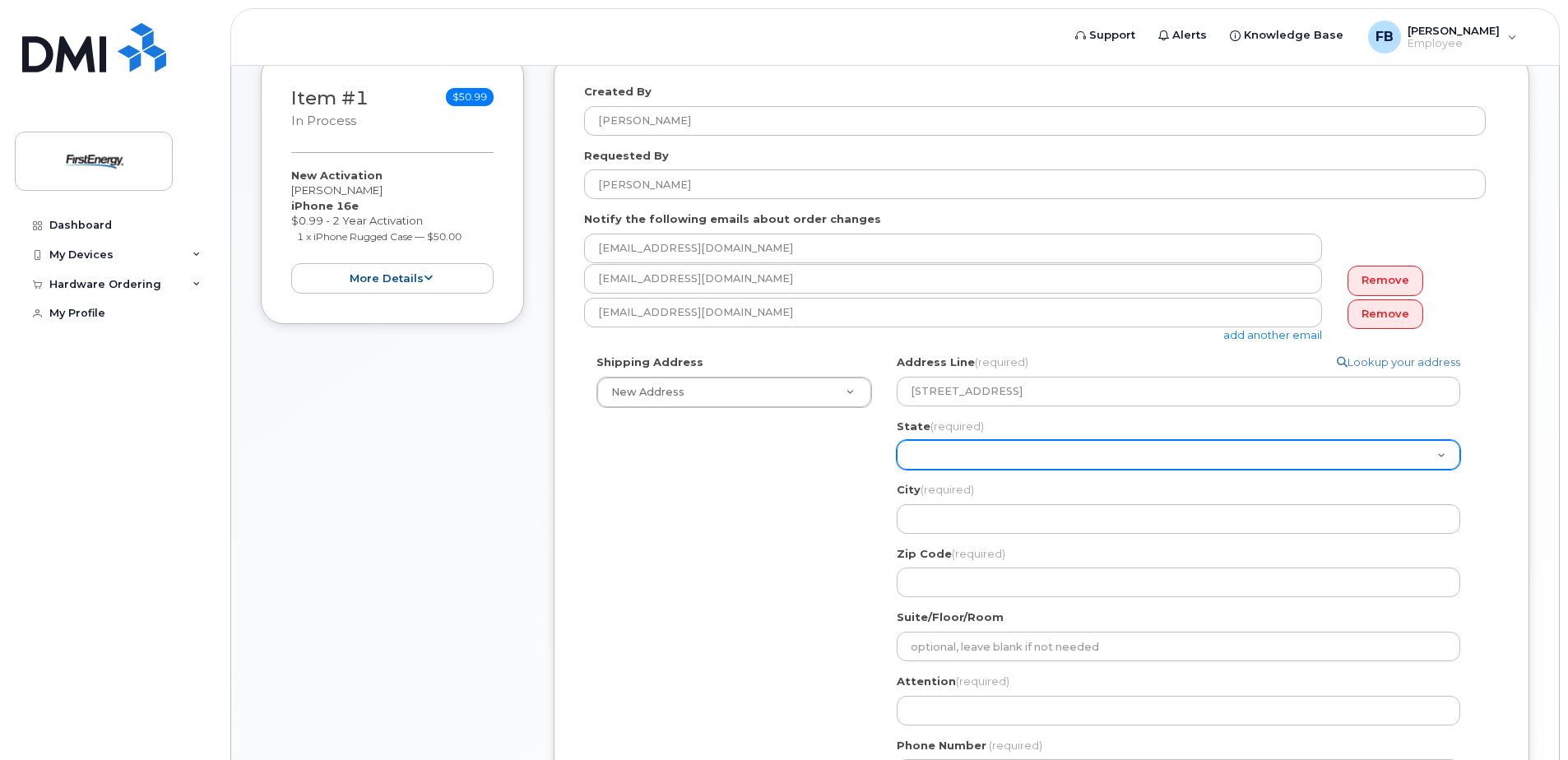
click at [921, 444] on select "Alabama Alaska American Samoa Arizona Arkansas California Colorado Connecticut …" at bounding box center [1178, 455] width 564 height 30
select select "PA"
click at [897, 440] on select "Alabama Alaska American Samoa Arizona Arkansas California Colorado Connecticut …" at bounding box center [1178, 455] width 564 height 30
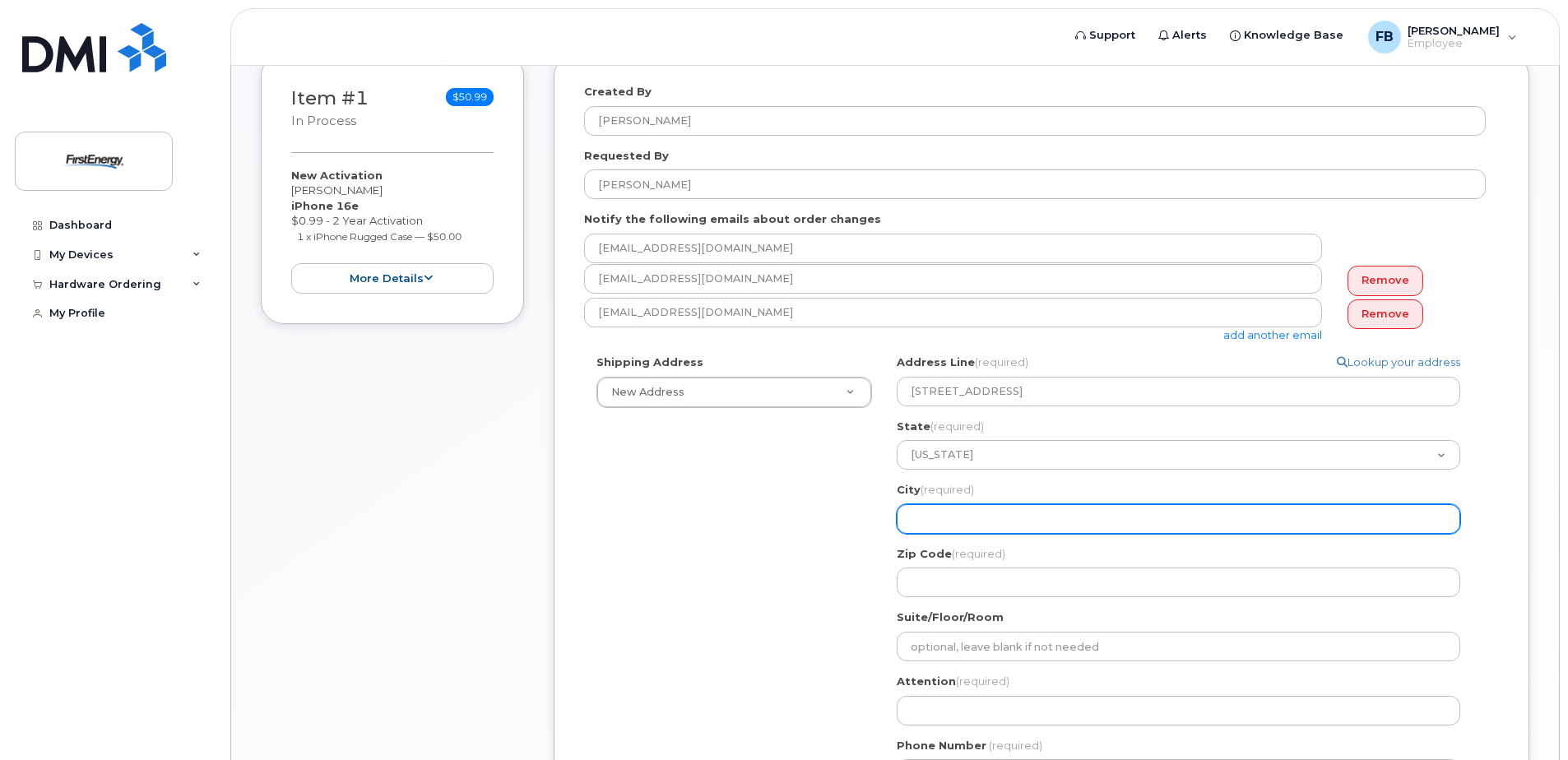
click at [961, 523] on input "City (required)" at bounding box center [1178, 519] width 564 height 30
select select
type input "R"
select select
type input "Re"
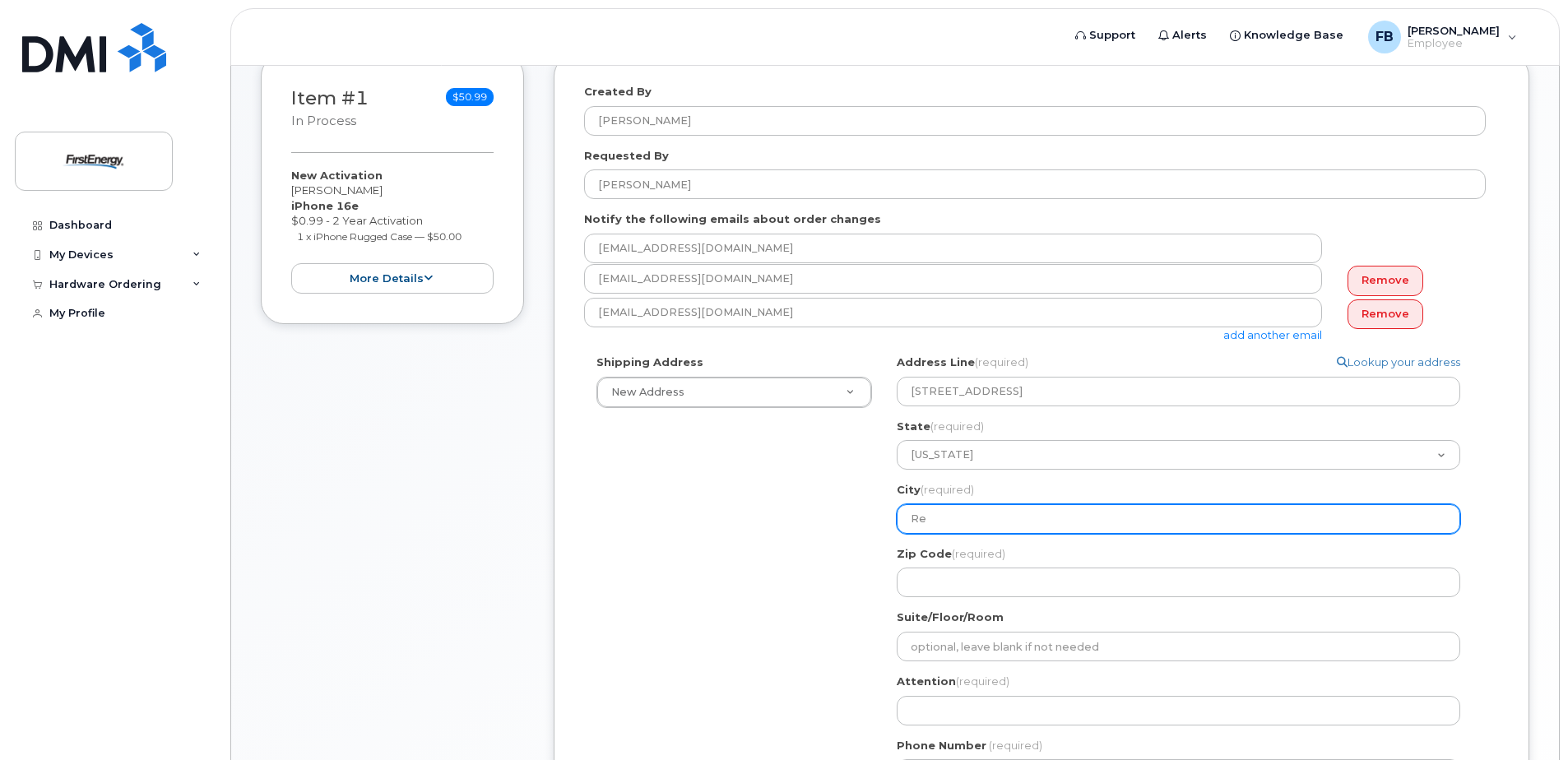
select select
type input "Rea"
select select
type input "Read"
select select
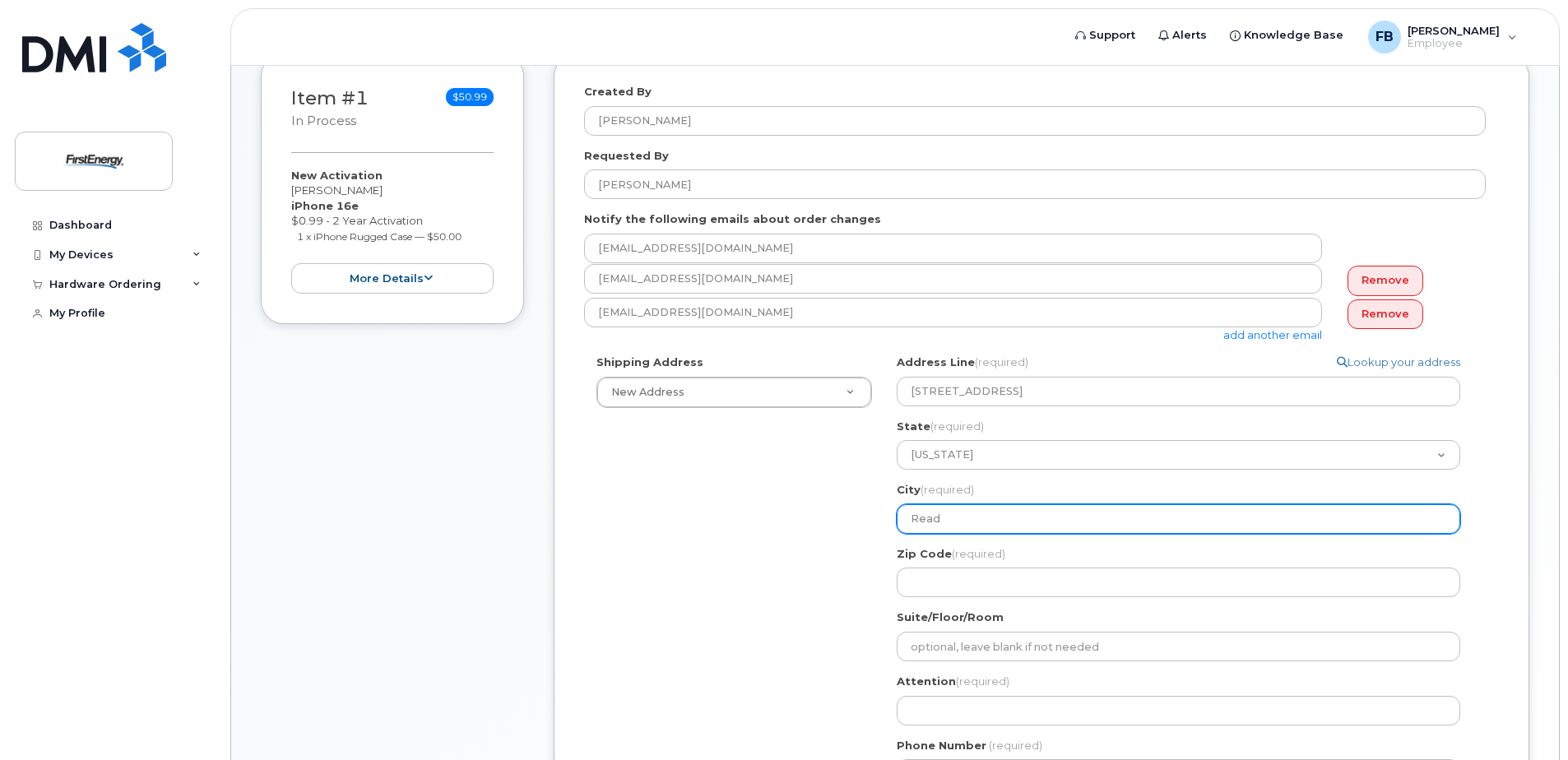
type input "Readi"
select select
type input "Readin"
select select
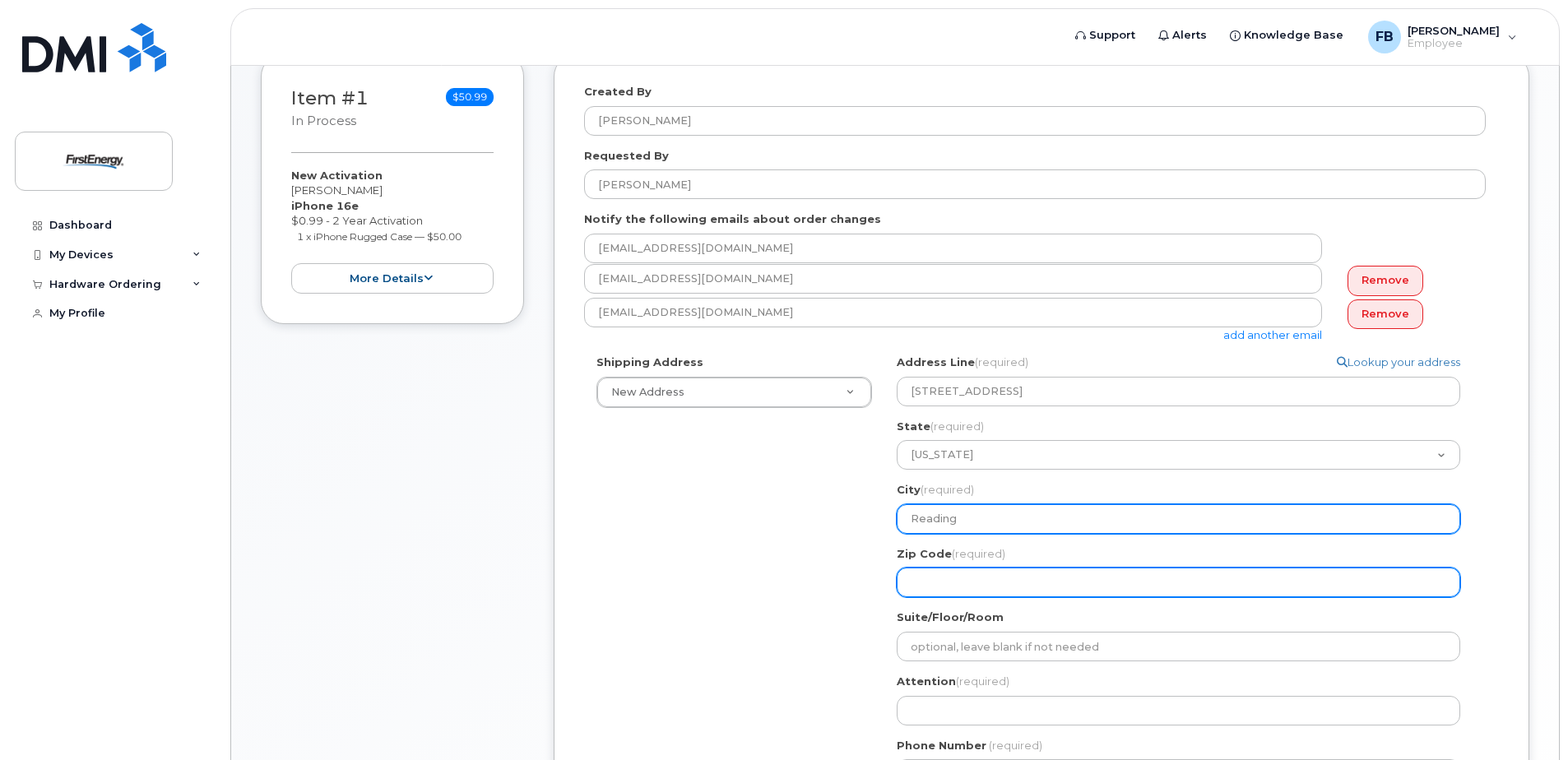
type input "Reading"
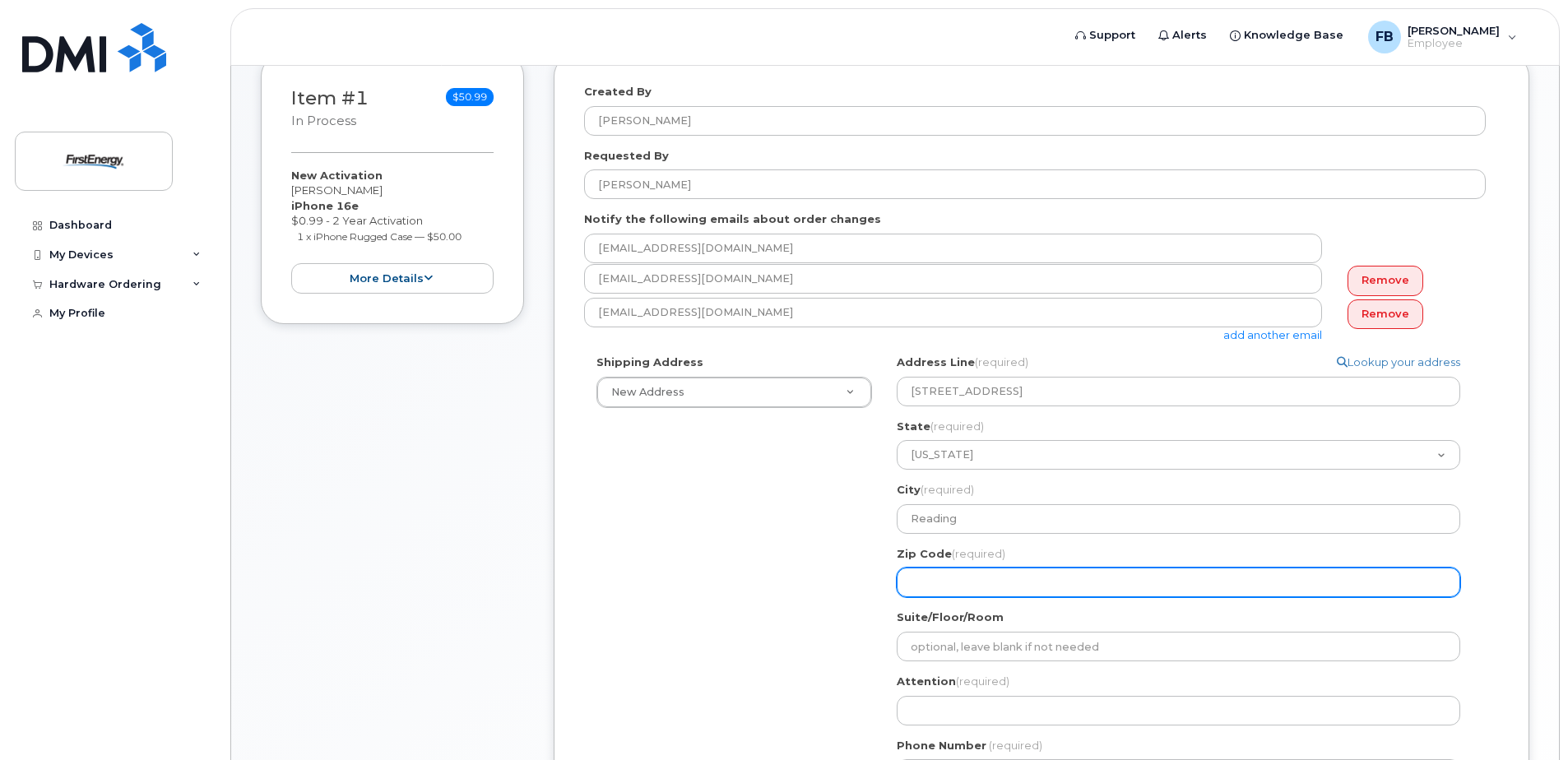
click at [979, 585] on input "Zip Code (required)" at bounding box center [1178, 582] width 564 height 30
select select
type input "1"
select select
type input "19"
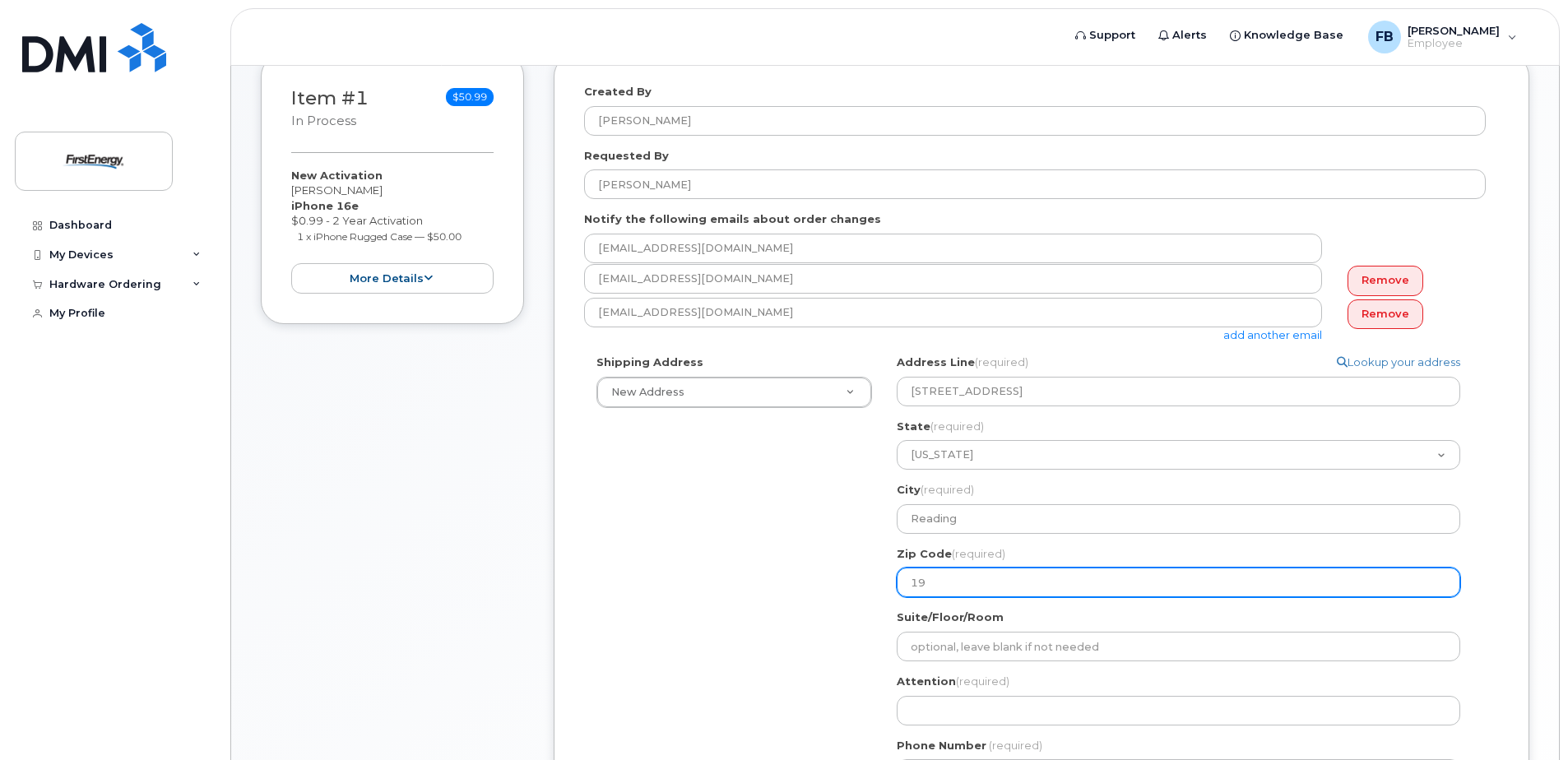
select select
type input "196"
select select
type input "1960"
select select
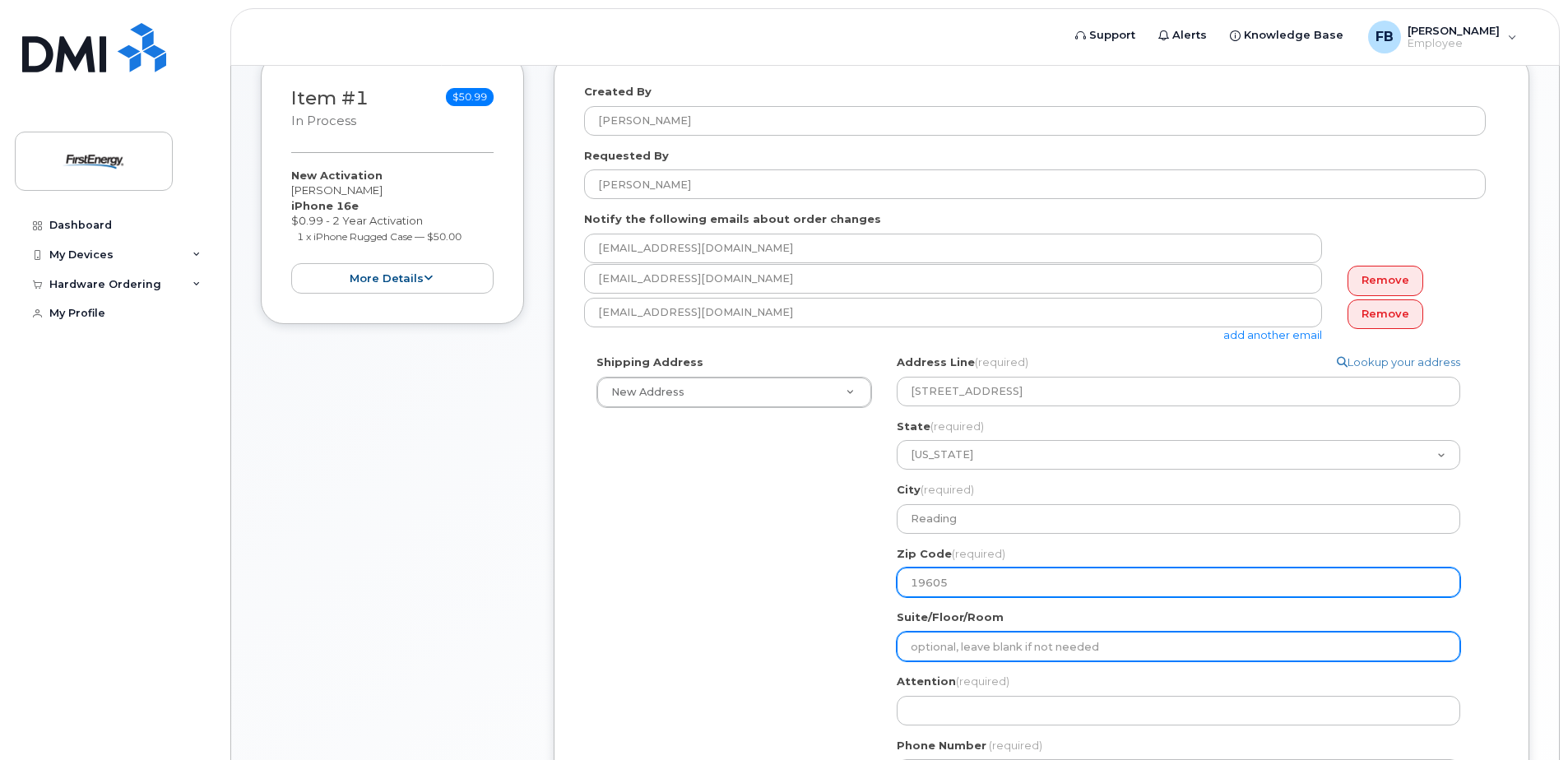
type input "19605"
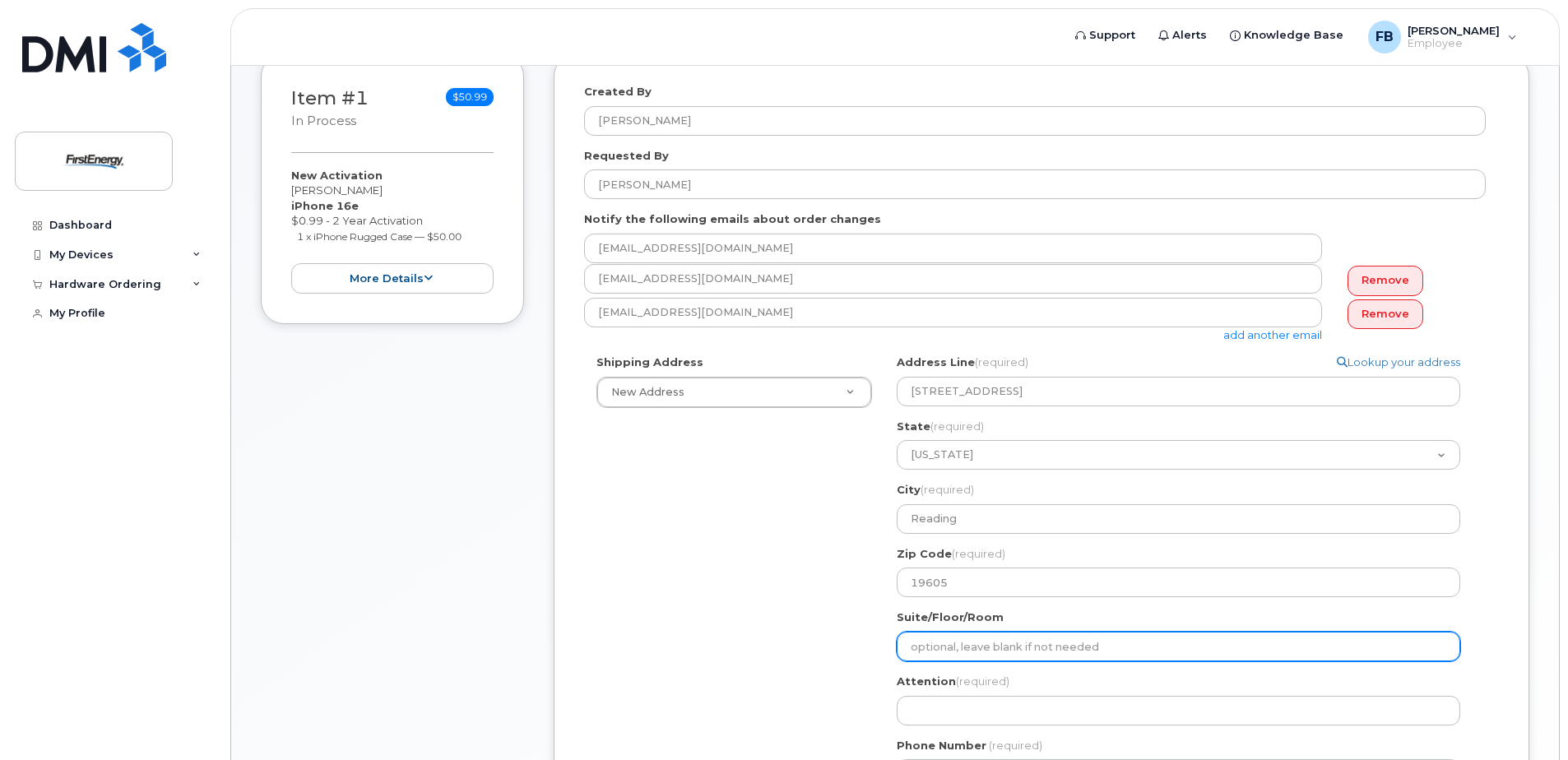
click at [950, 639] on input "Suite/Floor/Room" at bounding box center [1178, 646] width 564 height 30
select select
type input "E"
select select
type input "E S"
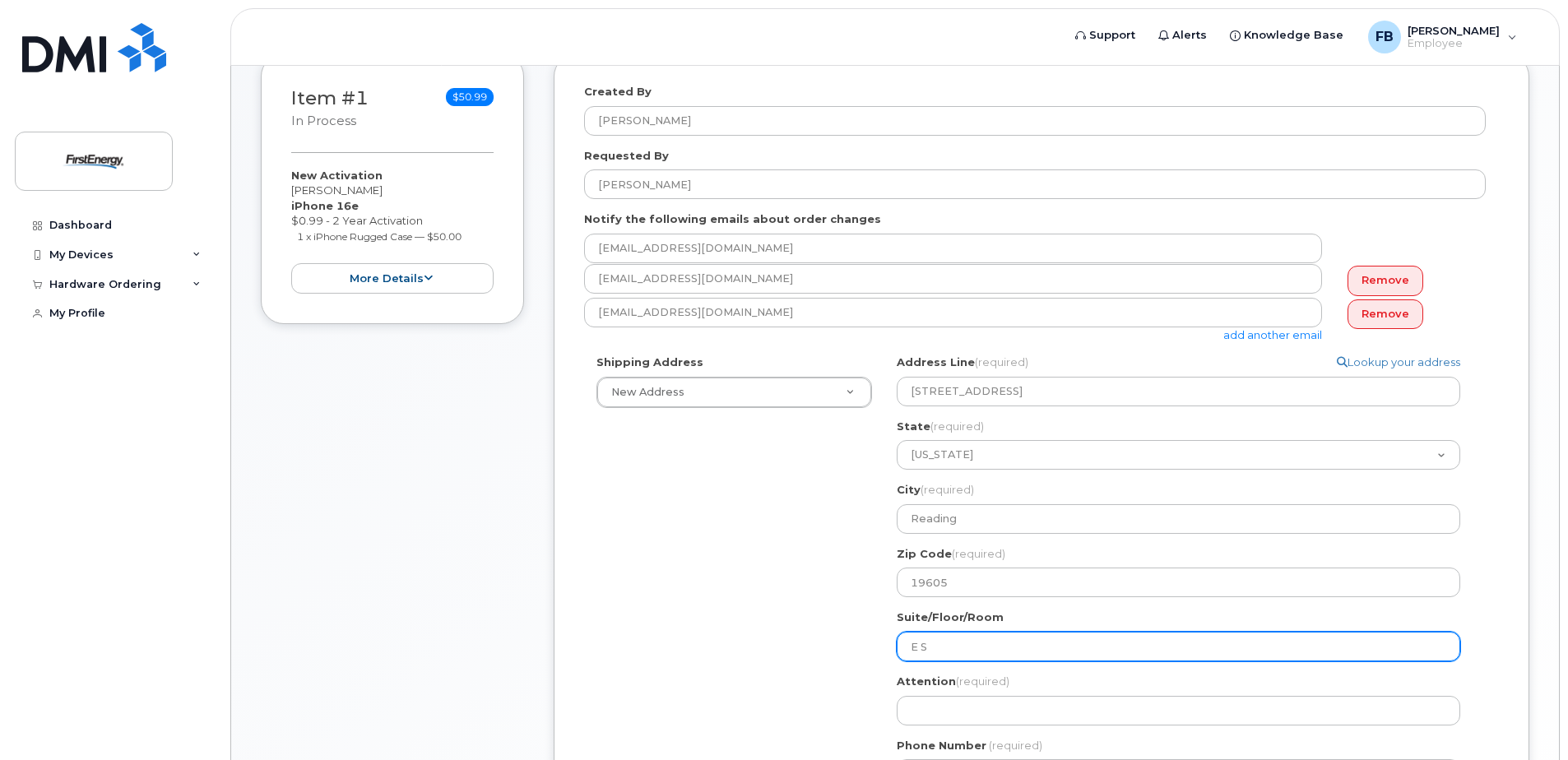
select select
type input "E So"
select select
type input "E Sou"
select select
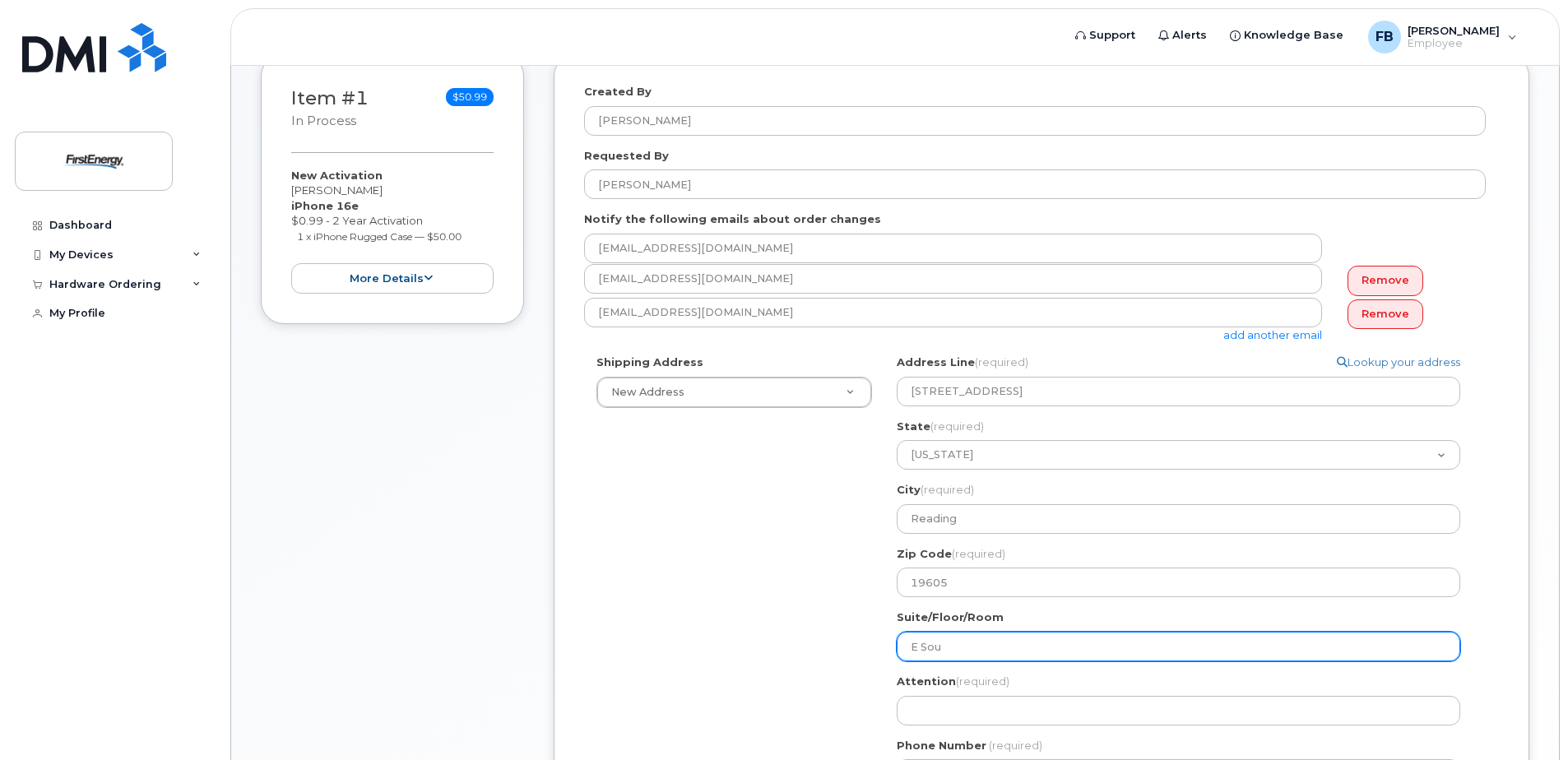
type input "E Sout"
select select
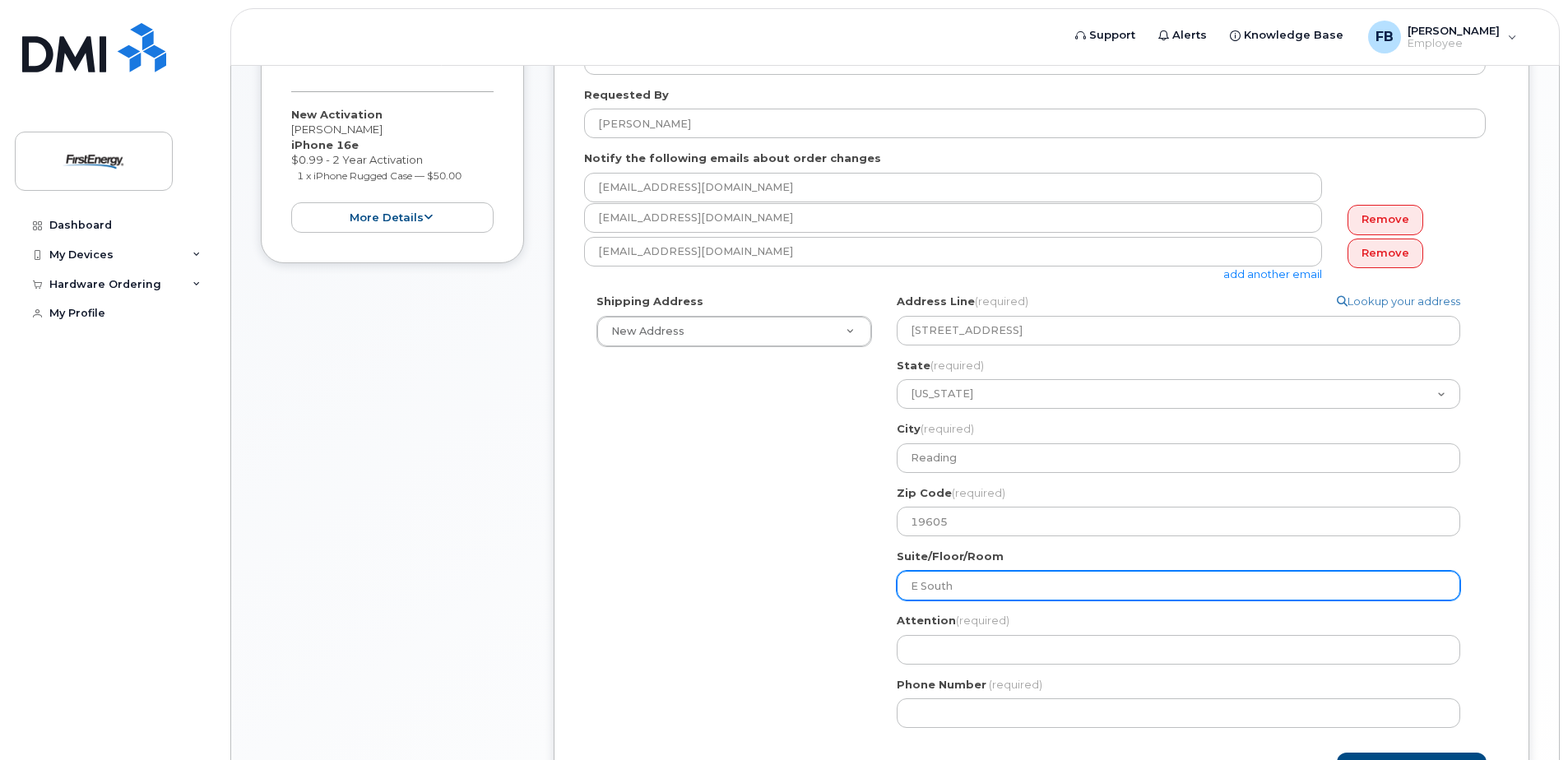
scroll to position [493, 0]
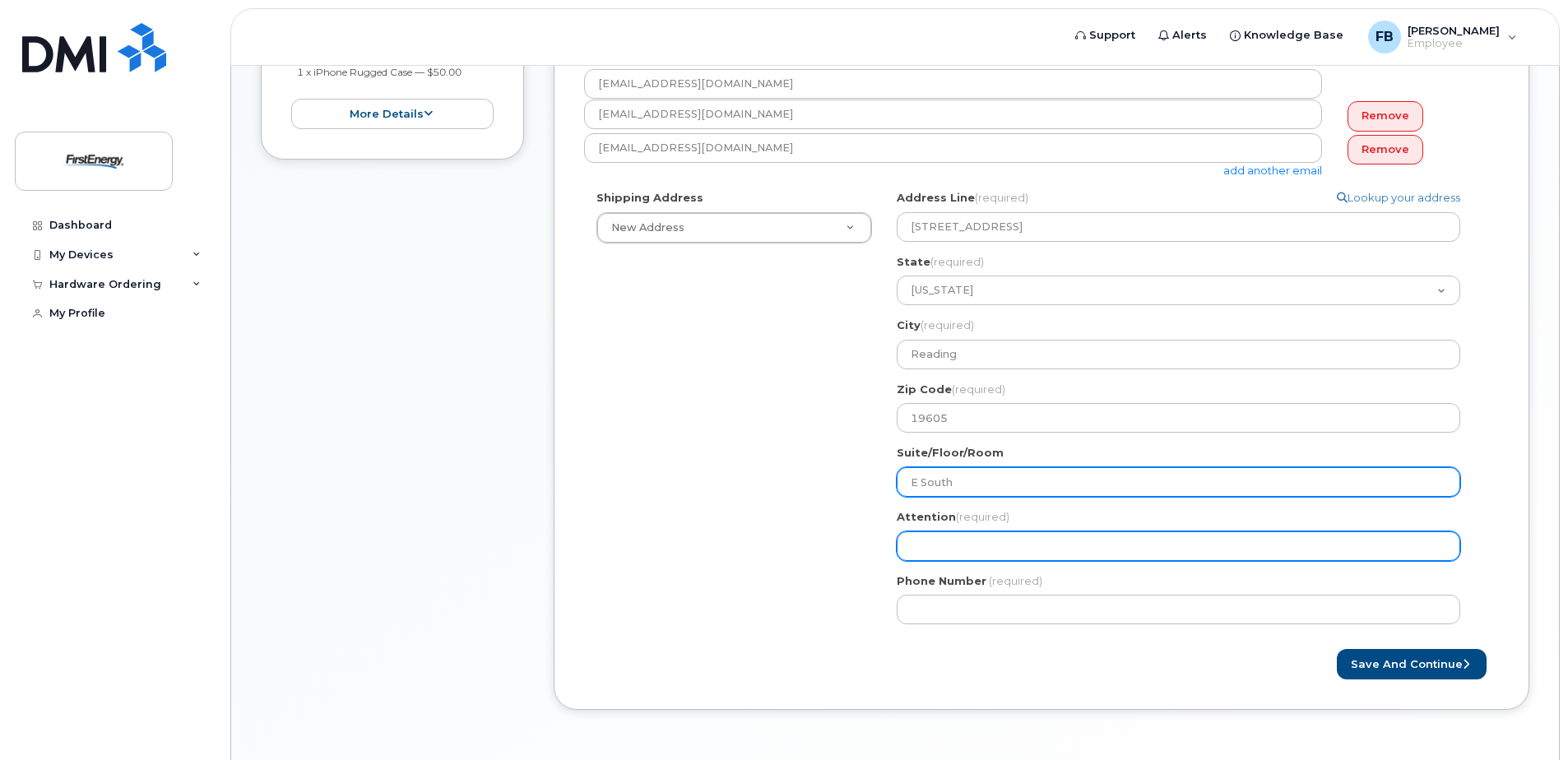
type input "E South"
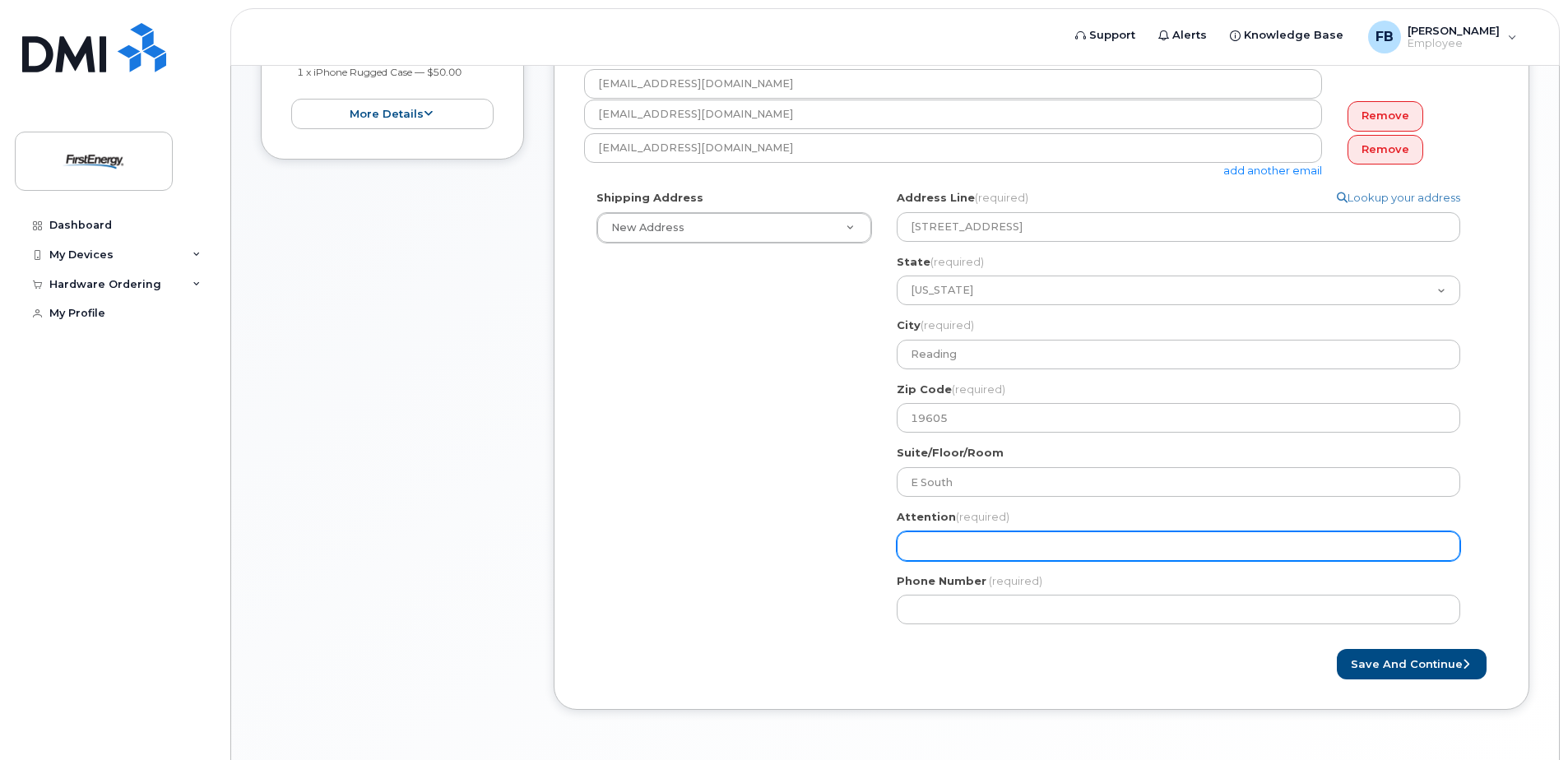
click at [978, 547] on input "Attention (required)" at bounding box center [1178, 547] width 564 height 30
select select
type input "L"
select select
type input "Le"
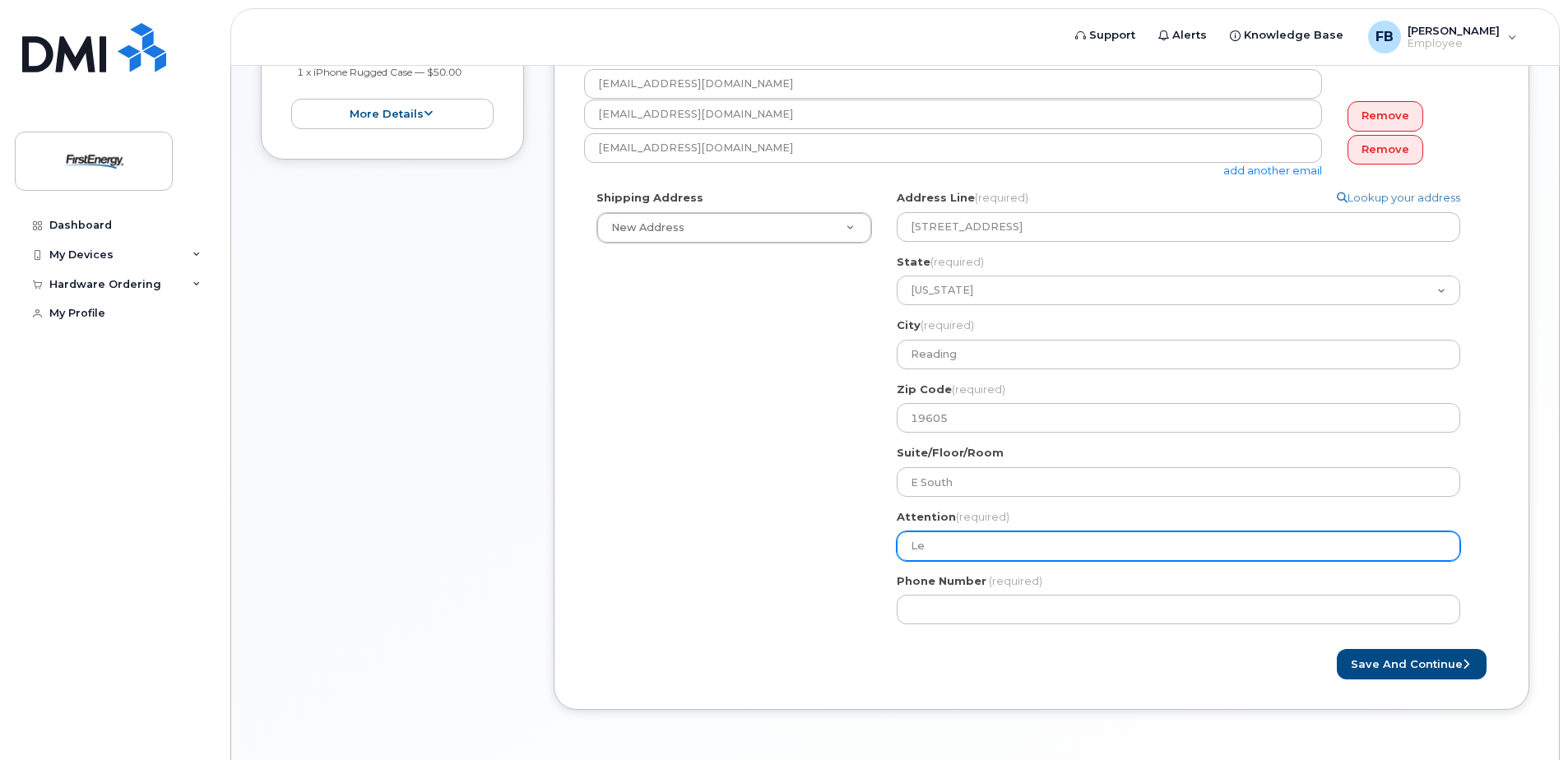
select select
type input "Lev"
select select
type input "Levi"
select select
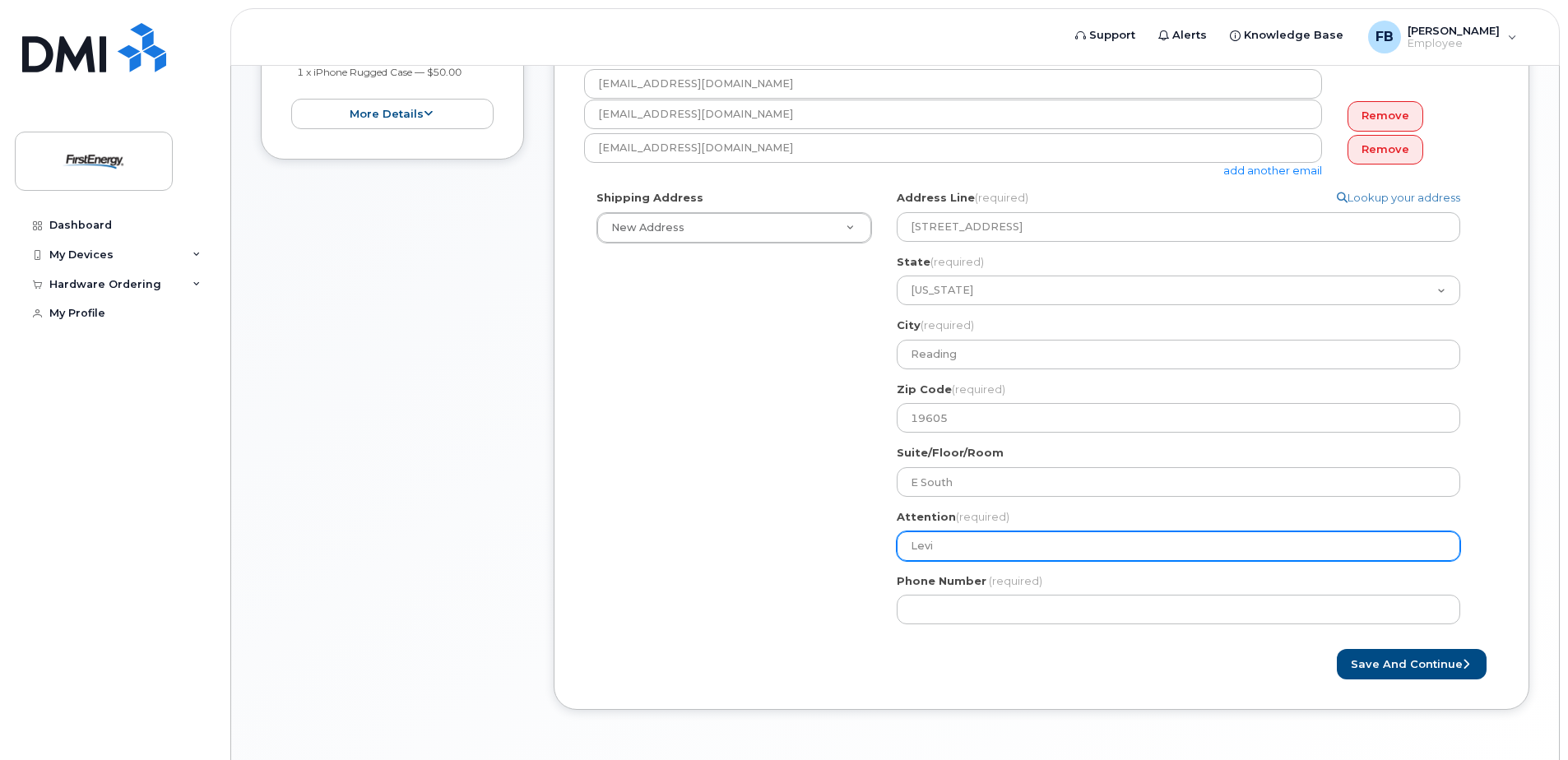
type input "Levi P"
select select
type input "Levi Pr"
select select
type input "Levi Pro"
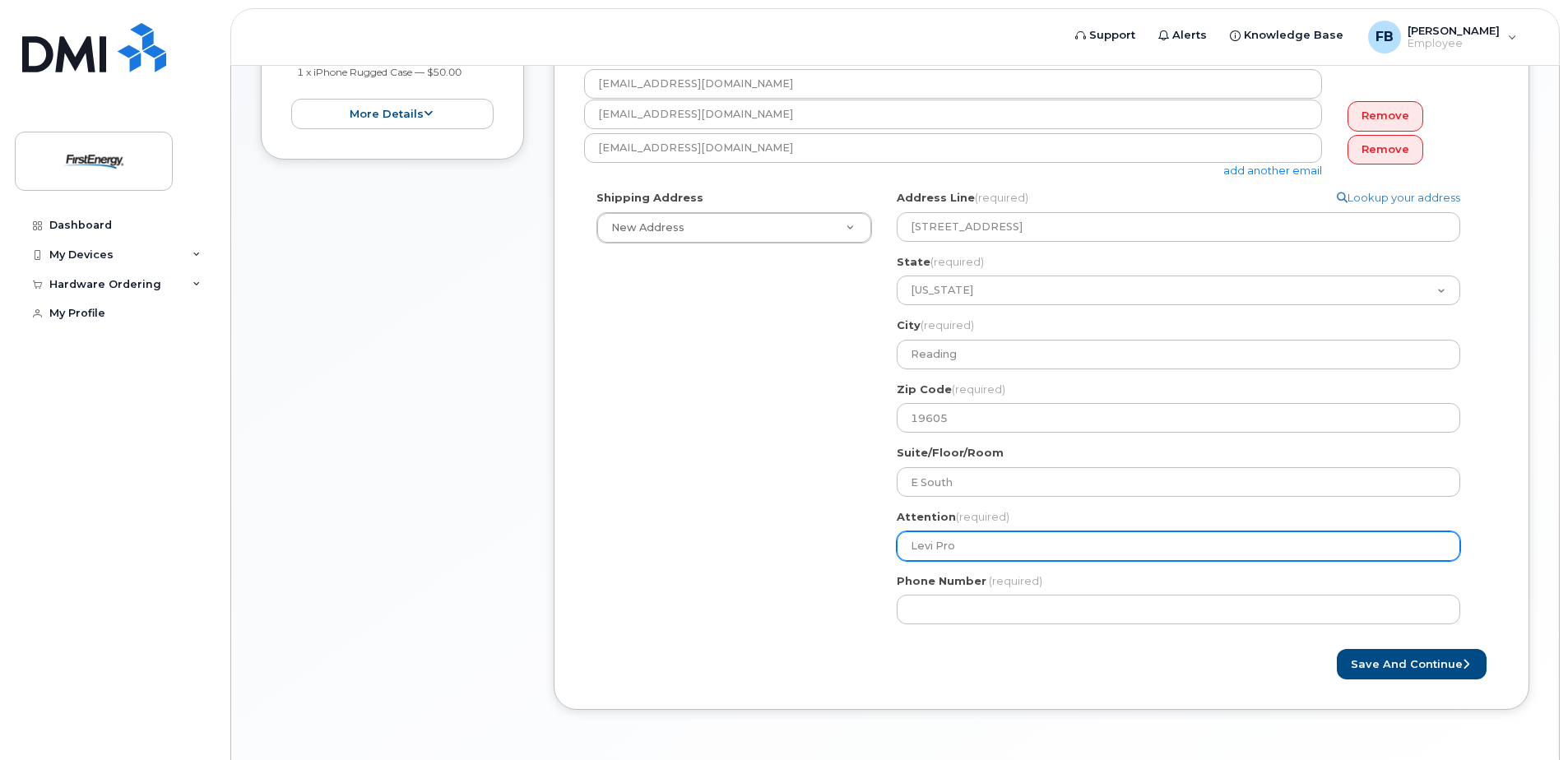
select select
type input "Levi Prop"
select select
type input "Levi Props"
select select
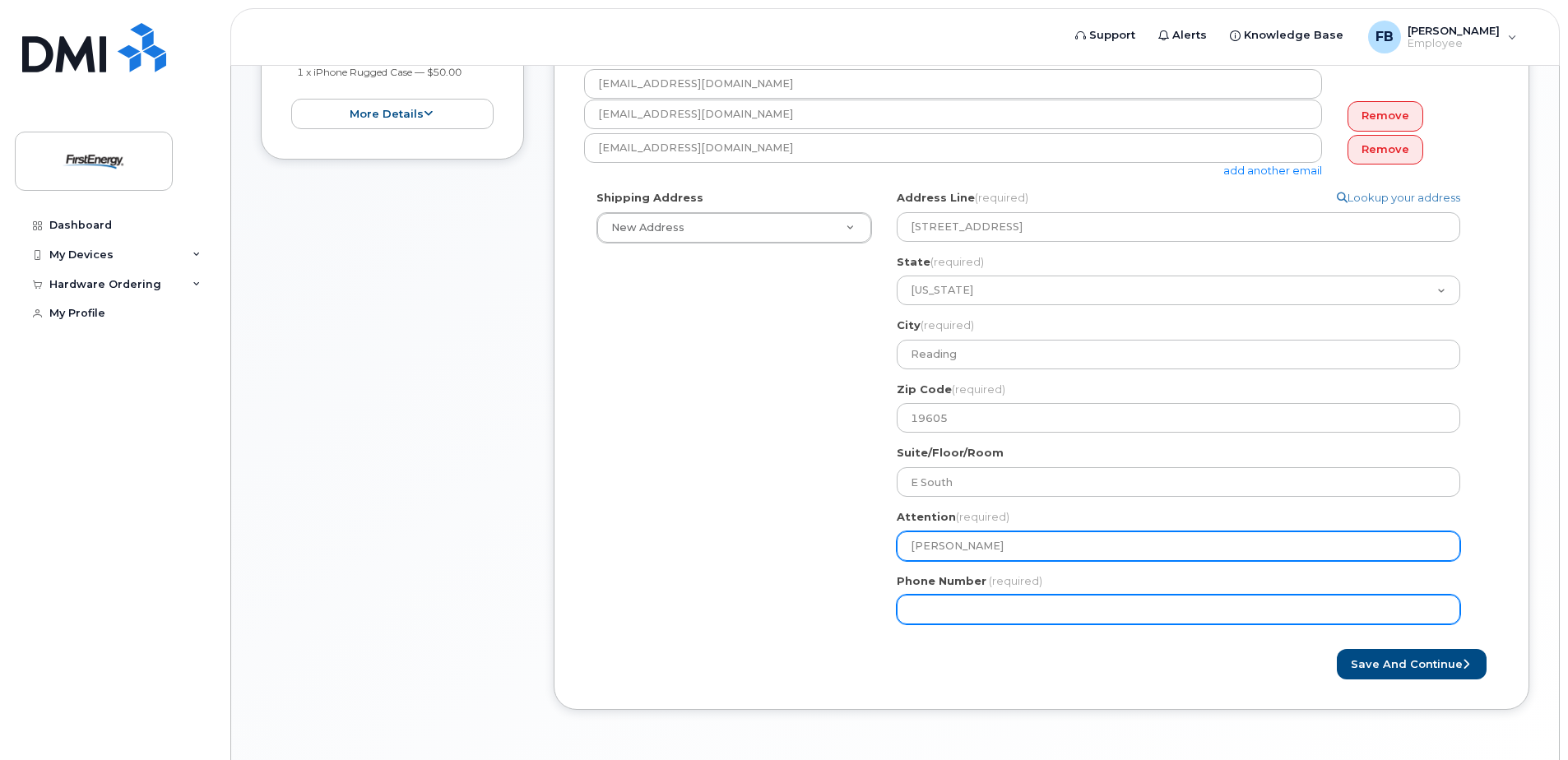
type input "[PERSON_NAME]"
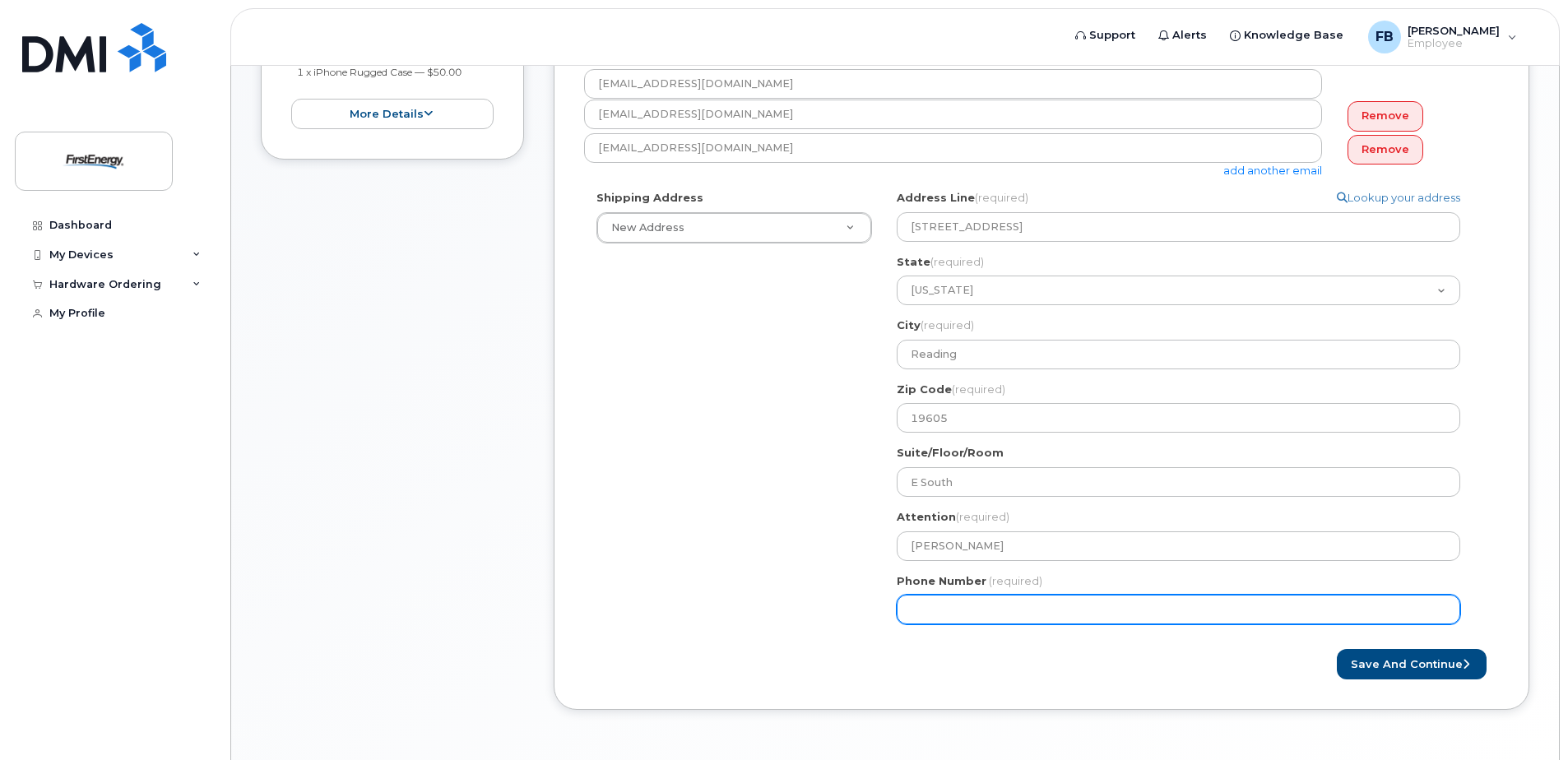
click at [955, 604] on input "Phone Number" at bounding box center [1178, 610] width 564 height 30
type input "610921657"
select select
type input "6109216577"
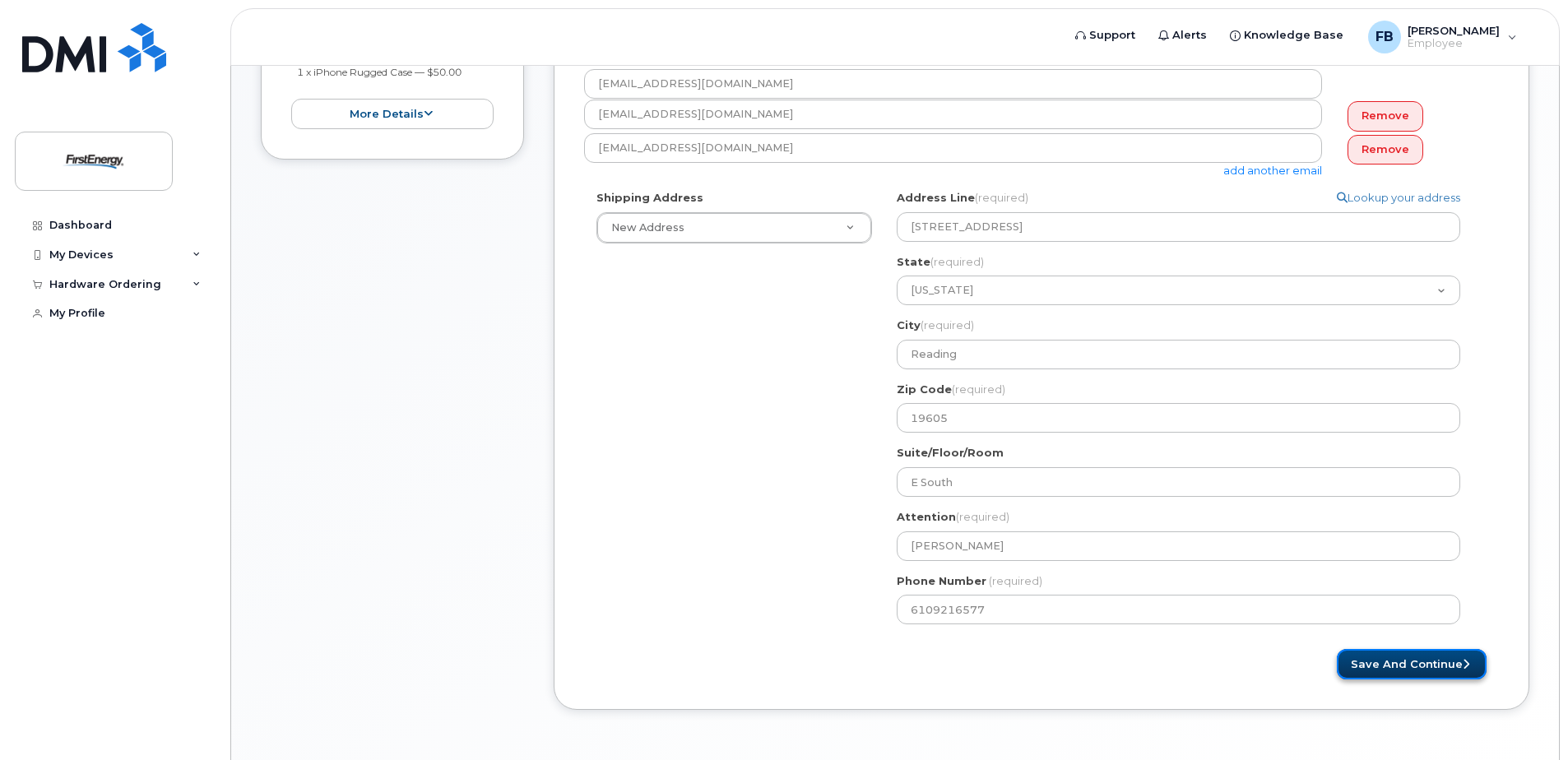
click at [1374, 670] on button "Save and Continue" at bounding box center [1411, 664] width 149 height 31
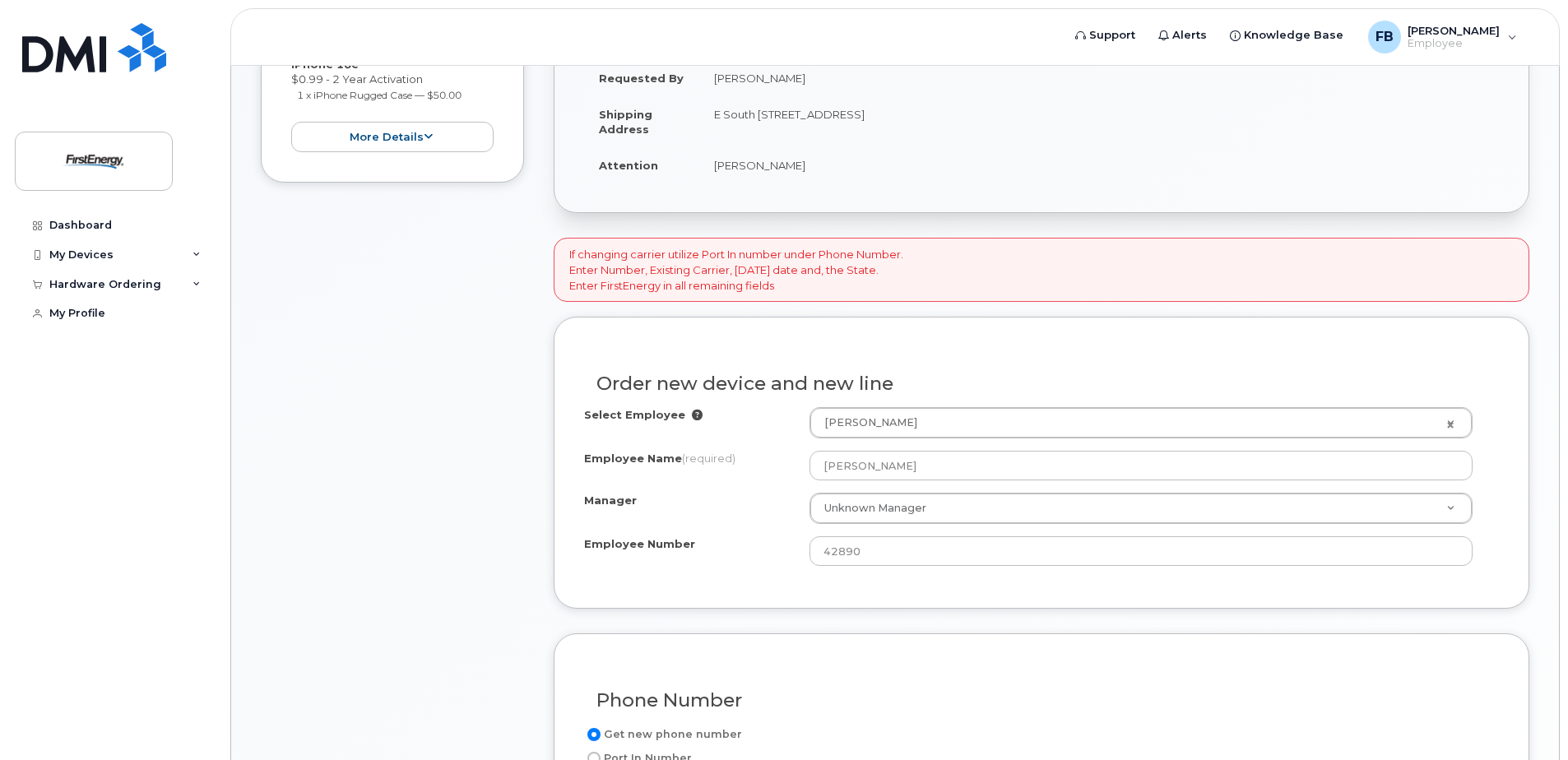
scroll to position [411, 0]
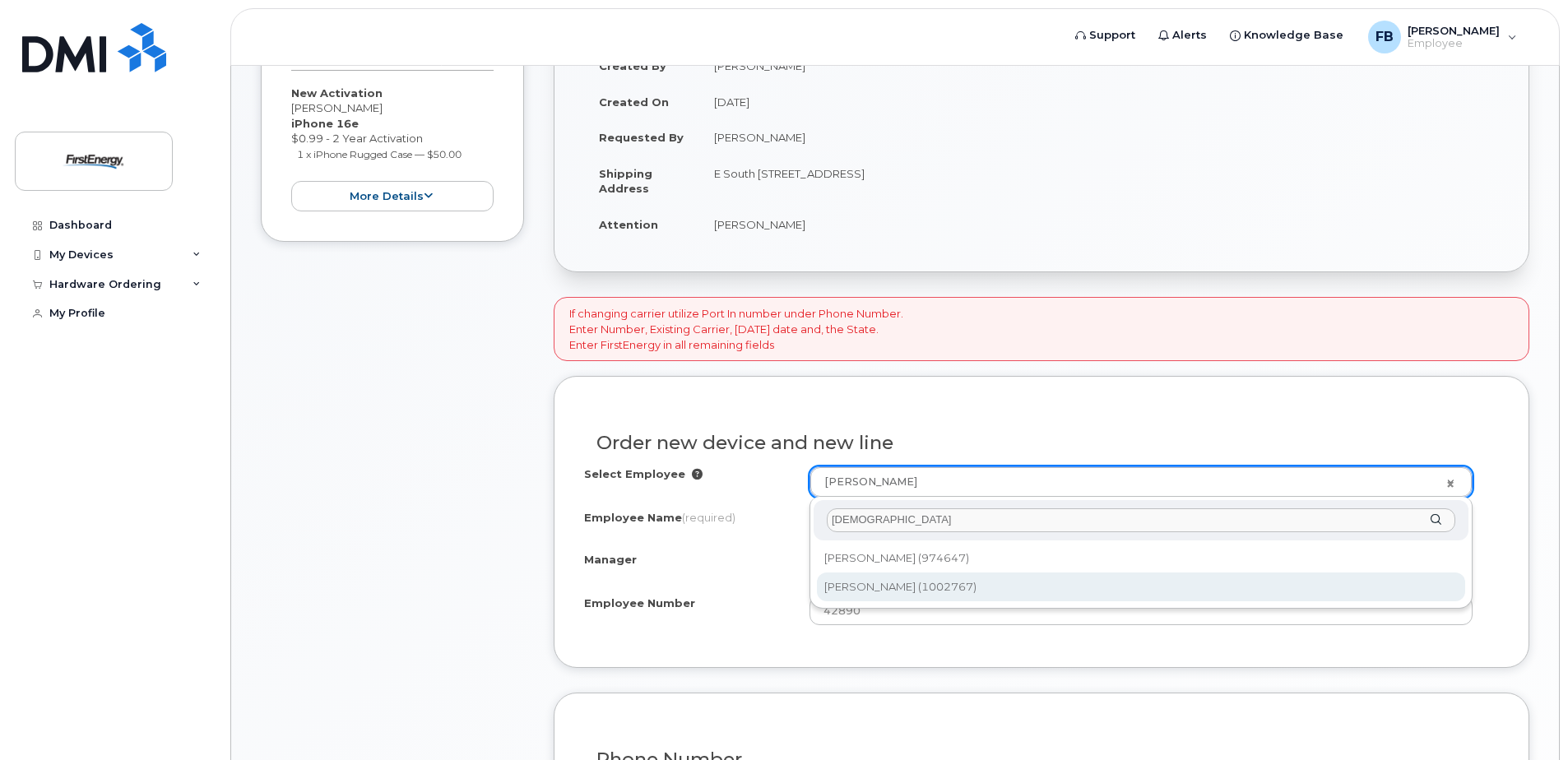
type input "[DEMOGRAPHIC_DATA]"
type input "2068653"
type input "[PERSON_NAME]"
type input "1002767"
type input "[STREET_ADDRESS]"
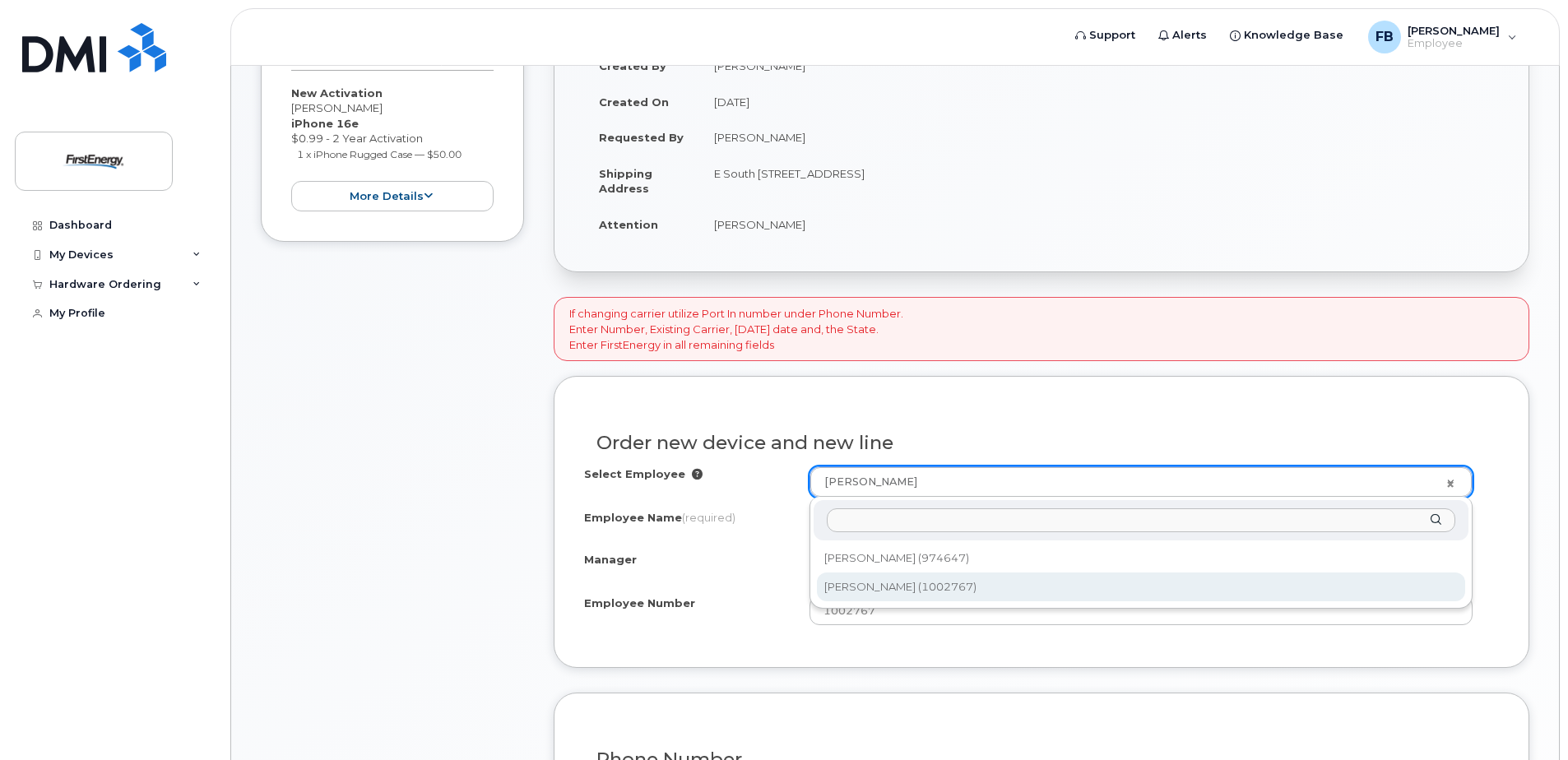
select select "2072711"
